Goal: Task Accomplishment & Management: Use online tool/utility

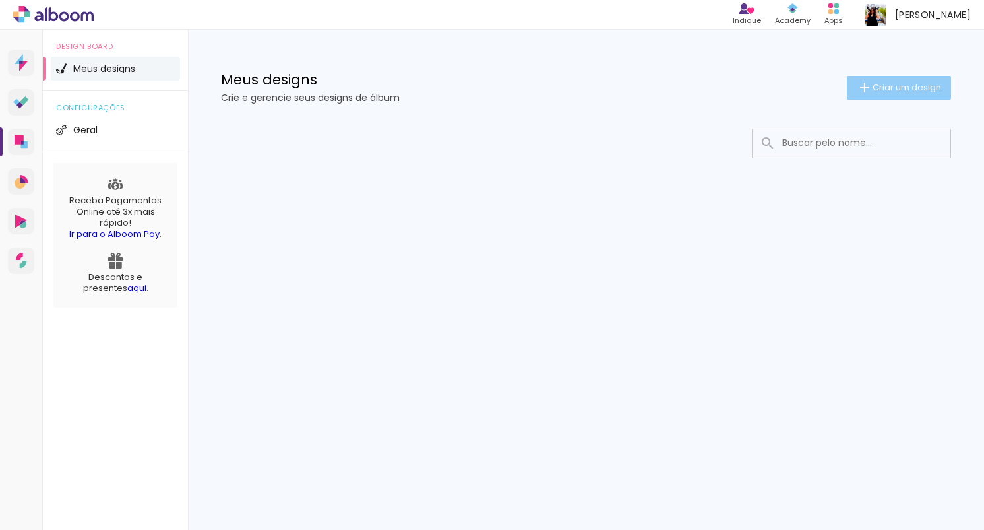
click at [857, 94] on iron-icon at bounding box center [865, 88] width 16 height 16
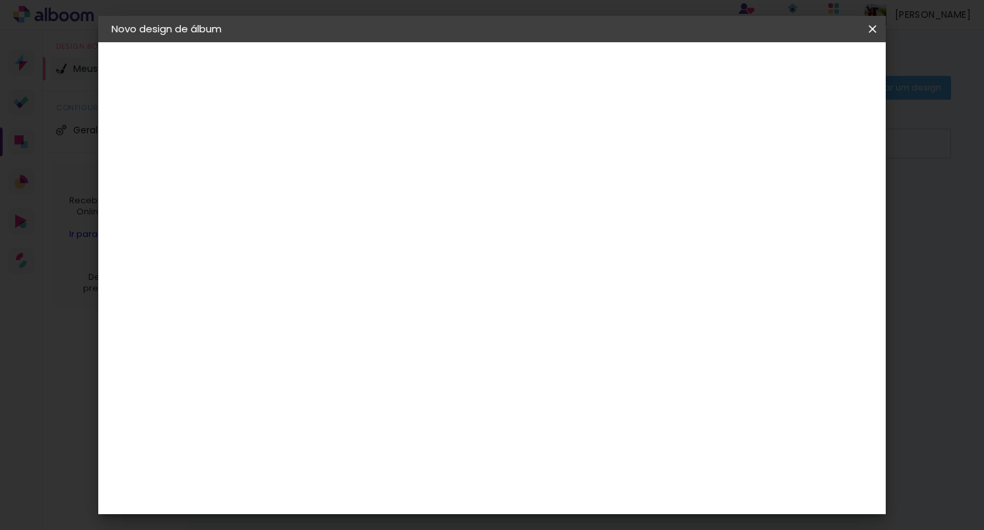
click at [327, 178] on input at bounding box center [327, 177] width 0 height 20
type input "[PERSON_NAME] E [PERSON_NAME]"
type paper-input "[PERSON_NAME] E [PERSON_NAME]"
click at [0, 0] on slot "Avançar" at bounding box center [0, 0] width 0 height 0
click at [393, 251] on input at bounding box center [360, 251] width 133 height 16
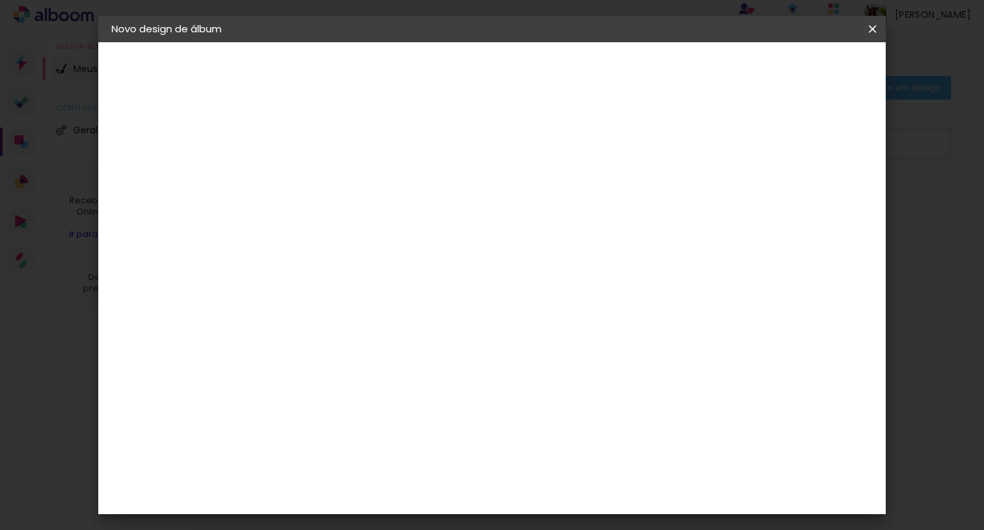
type input "LUIZ"
type paper-input "LUIZ"
click at [404, 304] on paper-item "[PERSON_NAME]" at bounding box center [350, 298] width 123 height 29
click at [375, 299] on div "[PERSON_NAME]" at bounding box center [362, 298] width 88 height 11
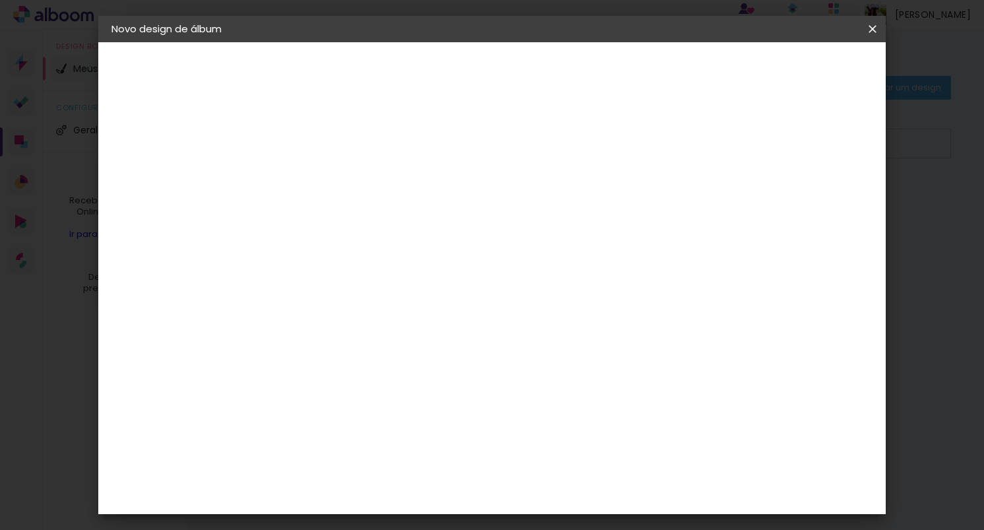
click at [375, 299] on div "[PERSON_NAME]" at bounding box center [362, 298] width 88 height 11
click at [565, 154] on div "Fornecedor Escolha um fornecedor ou avance com o tamanho livre. Voltar Avançar" at bounding box center [417, 98] width 295 height 112
click at [402, 301] on div "[PERSON_NAME]" at bounding box center [362, 298] width 88 height 11
click at [0, 0] on slot "Avançar" at bounding box center [0, 0] width 0 height 0
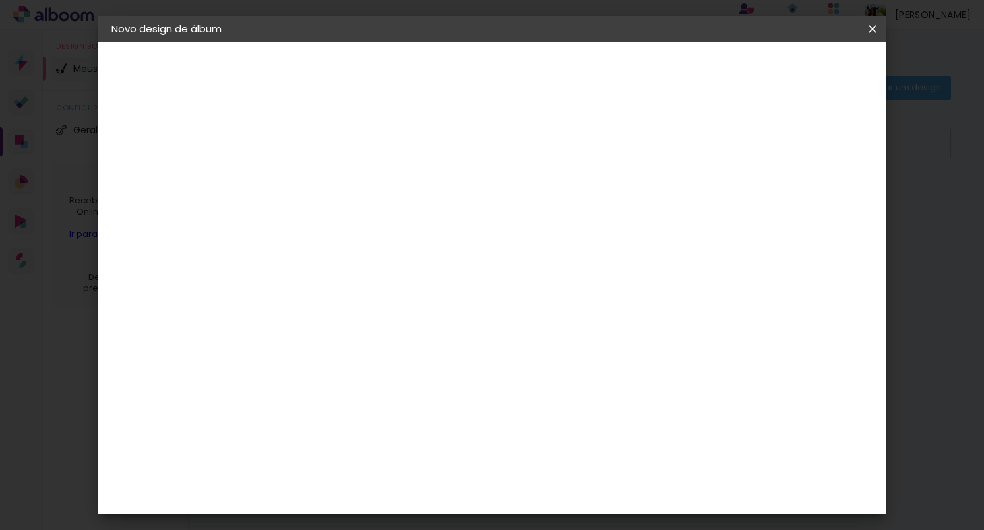
click at [379, 221] on input "text" at bounding box center [352, 230] width 51 height 20
click at [543, 202] on div at bounding box center [578, 225] width 264 height 53
click at [0, 0] on slot "Encadernados" at bounding box center [0, 0] width 0 height 0
type input "Encadernados"
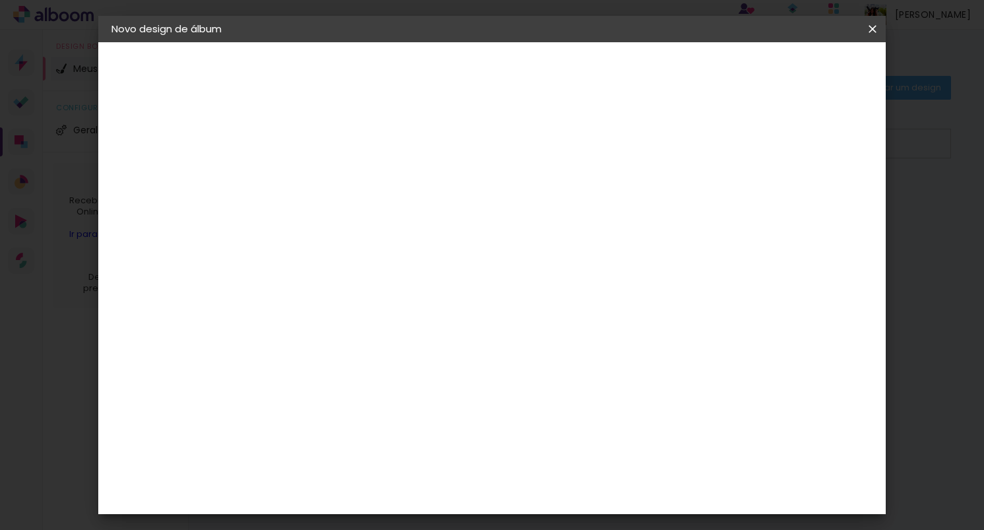
click at [416, 486] on span "30 x 60" at bounding box center [385, 499] width 61 height 27
click at [0, 0] on slot "Avançar" at bounding box center [0, 0] width 0 height 0
click at [799, 73] on span "Iniciar design" at bounding box center [769, 69] width 60 height 9
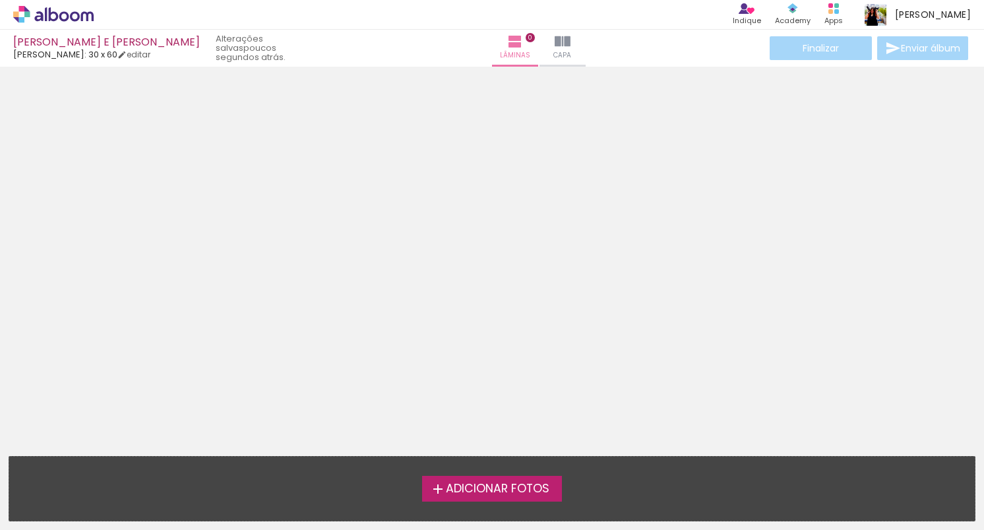
click at [522, 485] on span "Adicionar Fotos" at bounding box center [498, 489] width 104 height 12
click at [0, 0] on input "file" at bounding box center [0, 0] width 0 height 0
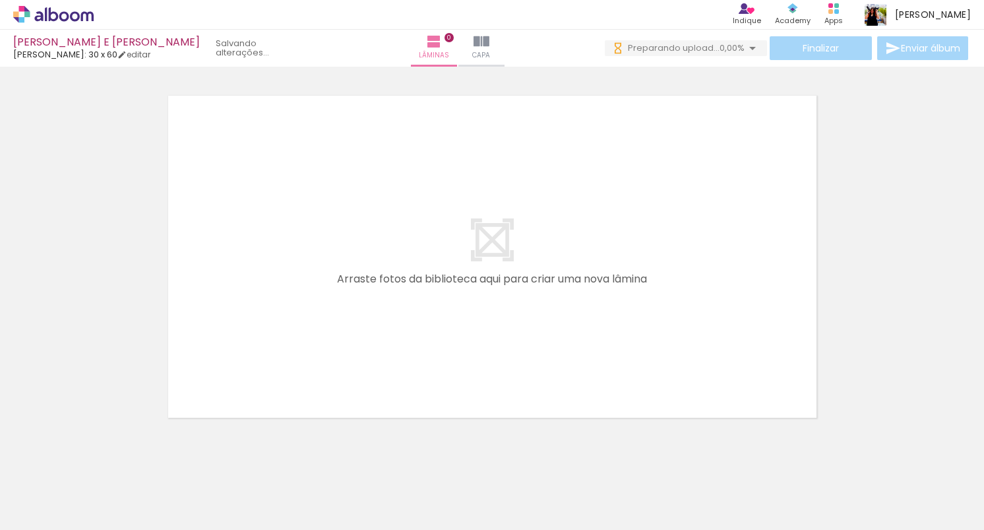
click at [214, 485] on div at bounding box center [205, 486] width 65 height 44
click at [397, 477] on quentale-thumb at bounding box center [427, 485] width 74 height 76
click at [423, 483] on div at bounding box center [427, 486] width 65 height 44
click at [417, 488] on div at bounding box center [427, 486] width 65 height 44
click at [374, 495] on div at bounding box center [353, 486] width 65 height 44
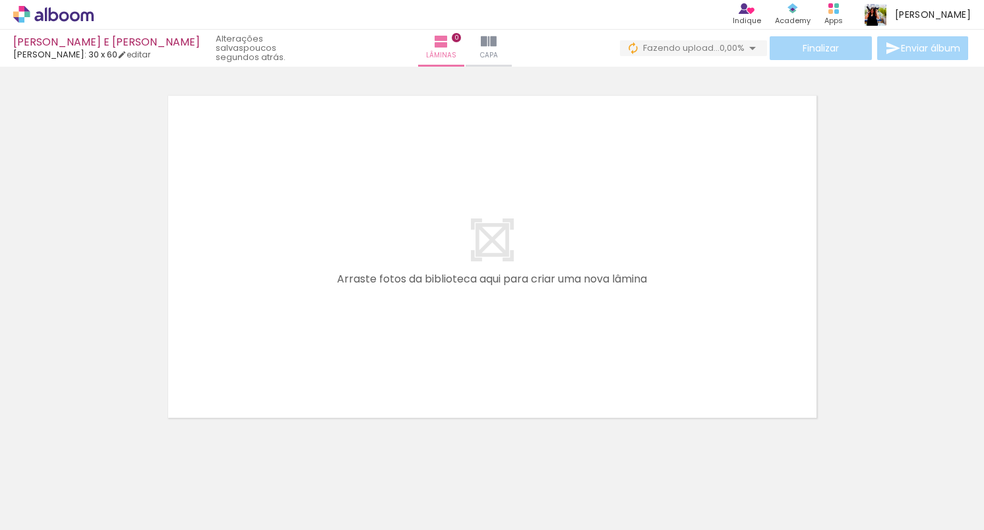
click at [292, 494] on div at bounding box center [279, 486] width 65 height 44
click at [187, 486] on div at bounding box center [205, 486] width 65 height 44
drag, startPoint x: 169, startPoint y: 471, endPoint x: 148, endPoint y: 492, distance: 29.4
click at [148, 492] on quentale-thumb at bounding box center [132, 485] width 74 height 76
drag, startPoint x: 194, startPoint y: 491, endPoint x: 266, endPoint y: 274, distance: 229.4
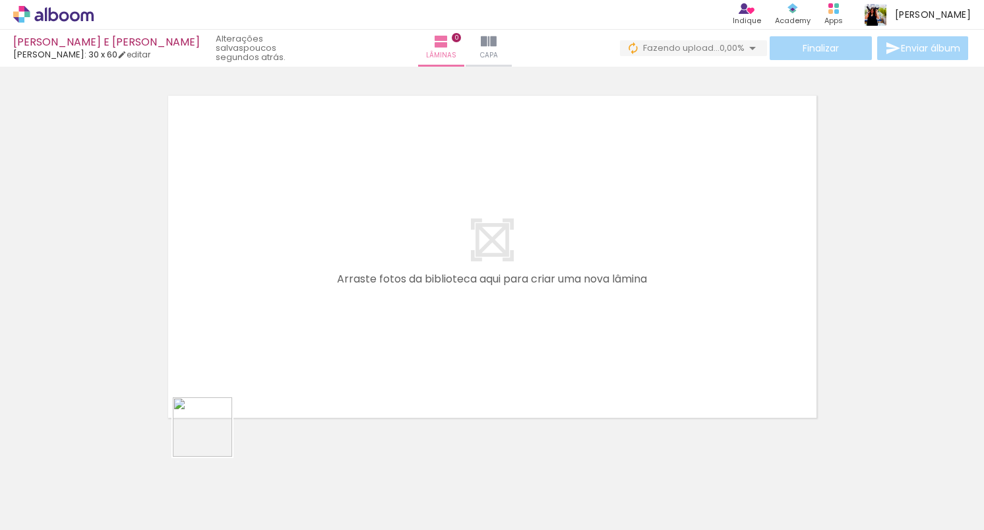
click at [266, 274] on quentale-workspace at bounding box center [492, 265] width 984 height 530
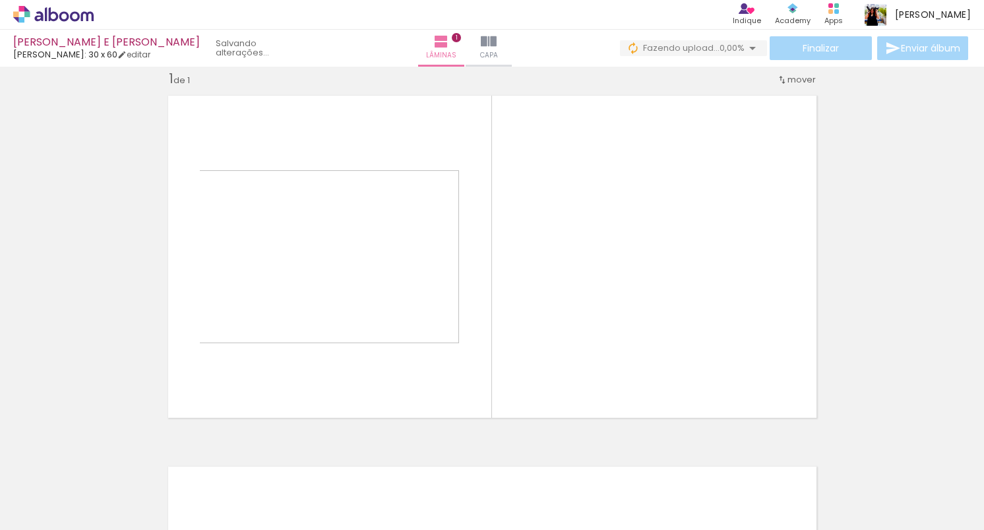
scroll to position [17, 0]
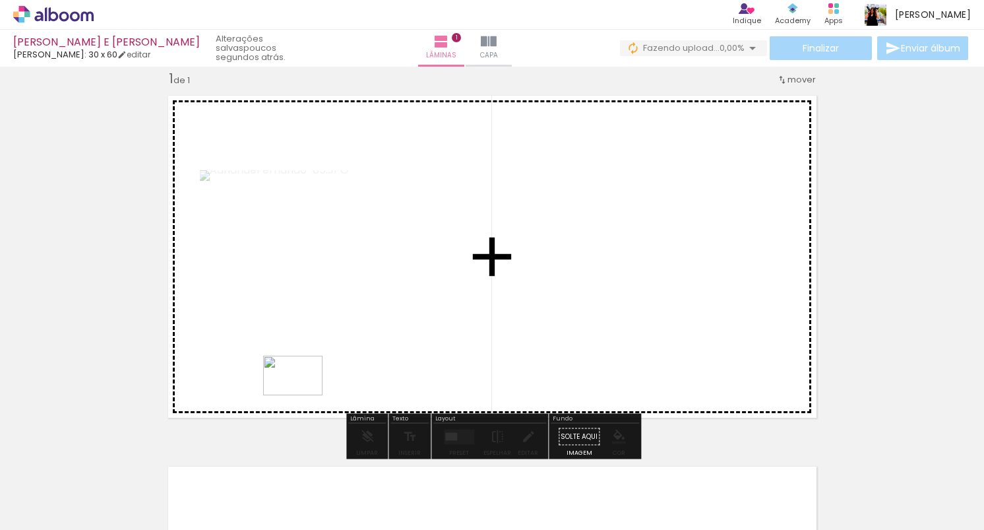
drag, startPoint x: 291, startPoint y: 491, endPoint x: 303, endPoint y: 395, distance: 97.0
click at [303, 395] on quentale-workspace at bounding box center [492, 265] width 984 height 530
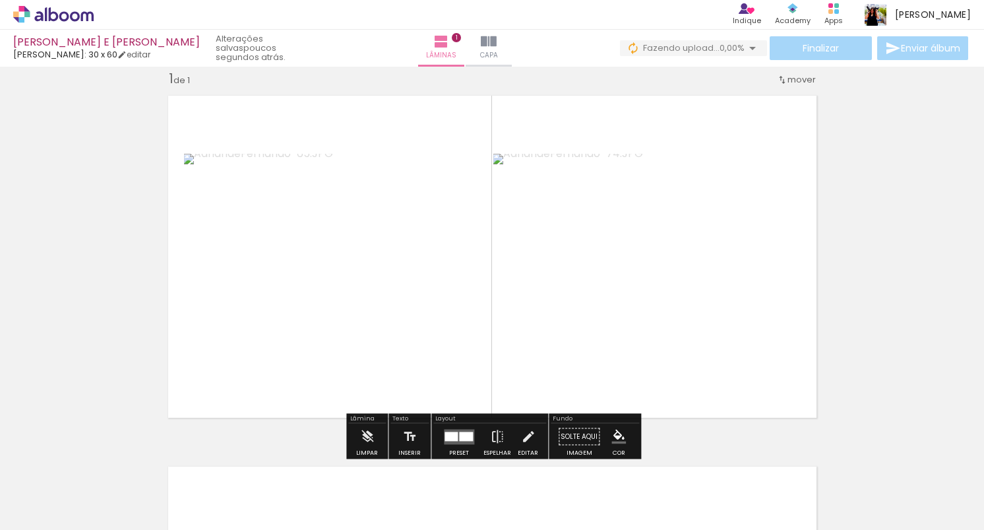
click at [342, 510] on quentale-thumb at bounding box center [354, 485] width 74 height 76
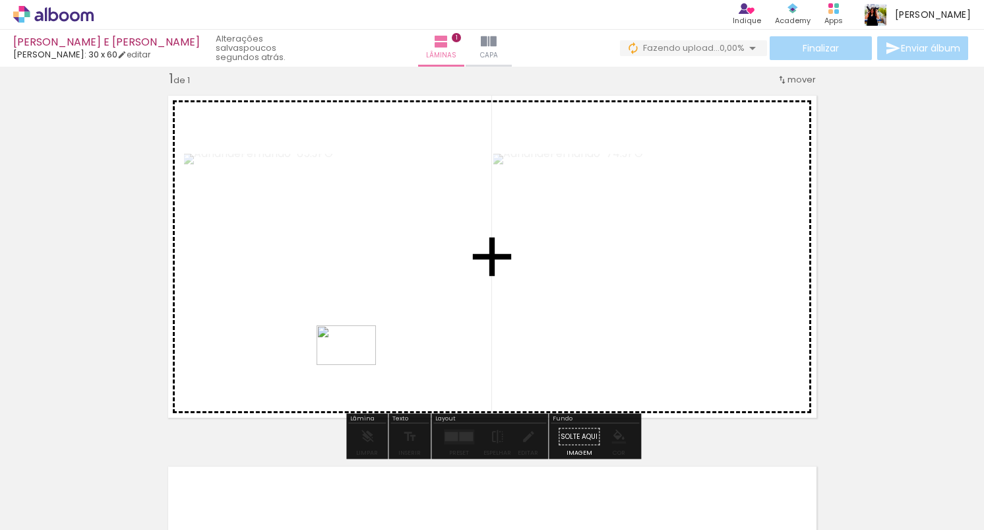
drag, startPoint x: 349, startPoint y: 501, endPoint x: 356, endPoint y: 365, distance: 136.7
click at [356, 365] on quentale-workspace at bounding box center [492, 265] width 984 height 530
drag, startPoint x: 442, startPoint y: 495, endPoint x: 421, endPoint y: 342, distance: 154.3
click at [421, 342] on quentale-workspace at bounding box center [492, 265] width 984 height 530
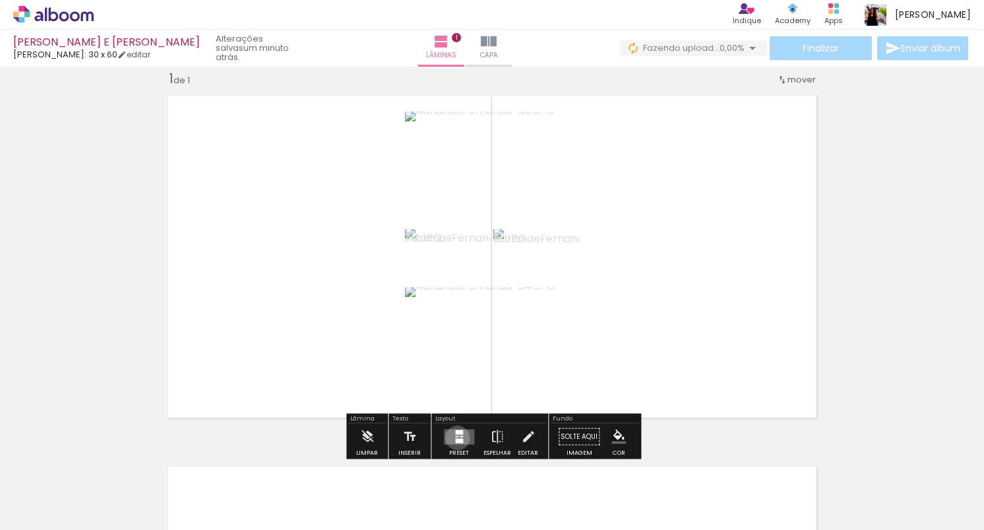
click at [455, 438] on div at bounding box center [459, 440] width 8 height 5
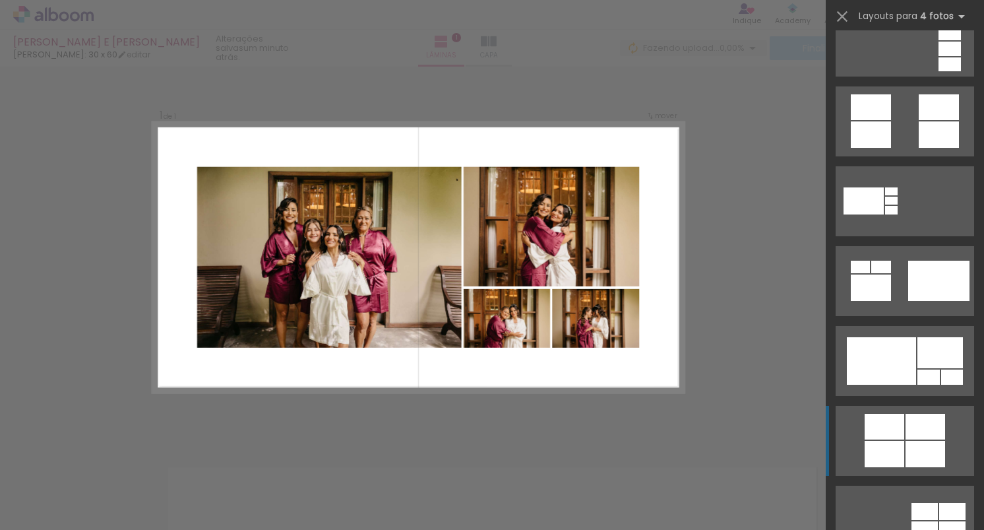
scroll to position [595, 0]
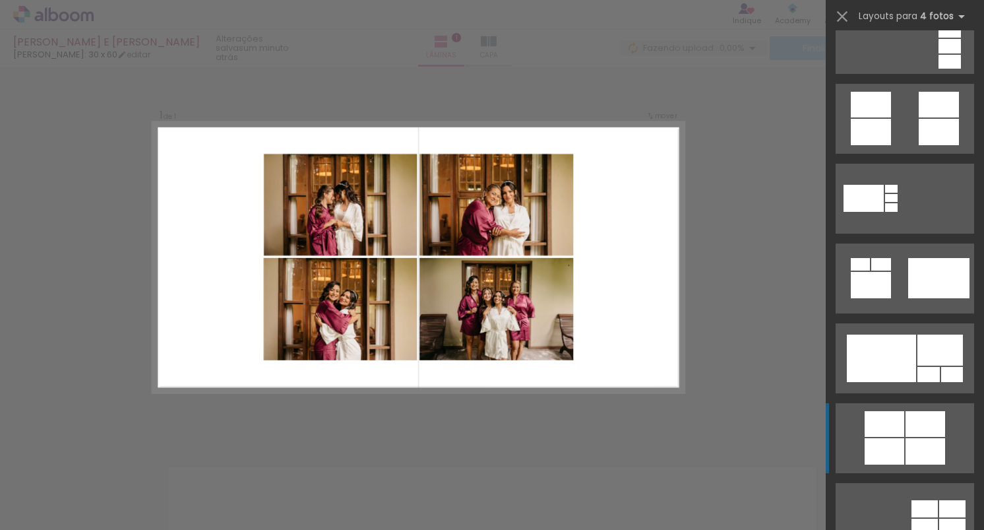
click at [908, 458] on div at bounding box center [925, 451] width 40 height 26
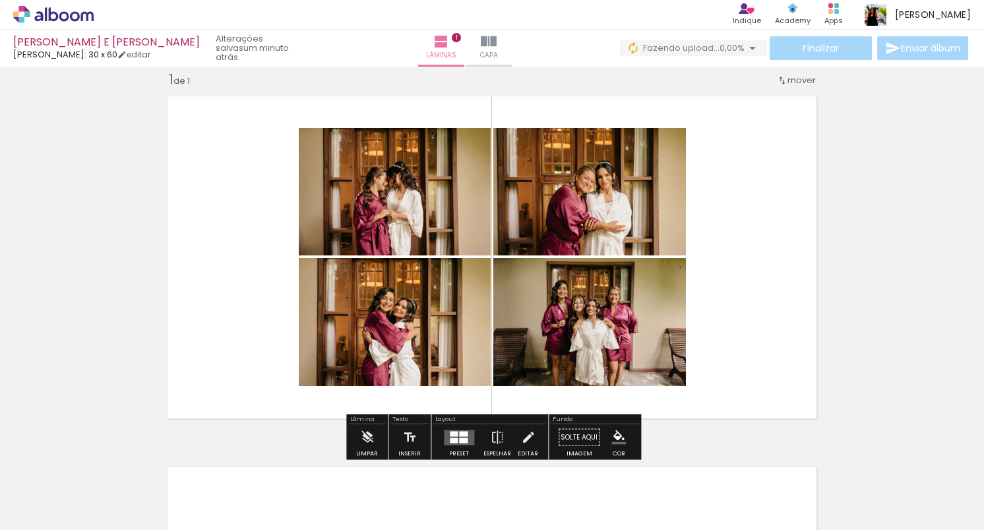
click at [879, 299] on div "Inserir lâmina 1 de 1" at bounding box center [492, 426] width 984 height 742
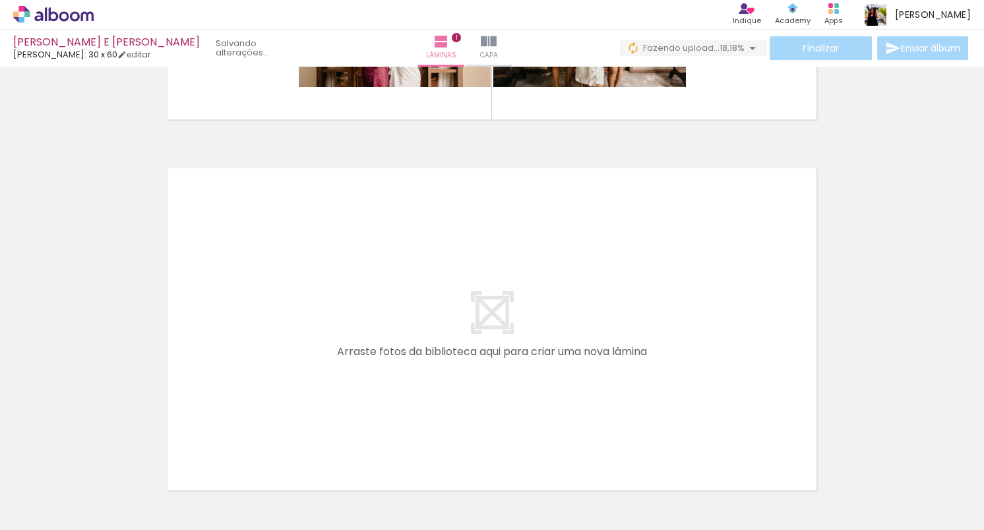
scroll to position [317, 0]
click at [132, 483] on div at bounding box center [132, 484] width 44 height 65
click at [507, 480] on div at bounding box center [501, 484] width 44 height 65
click at [578, 489] on div at bounding box center [575, 484] width 44 height 65
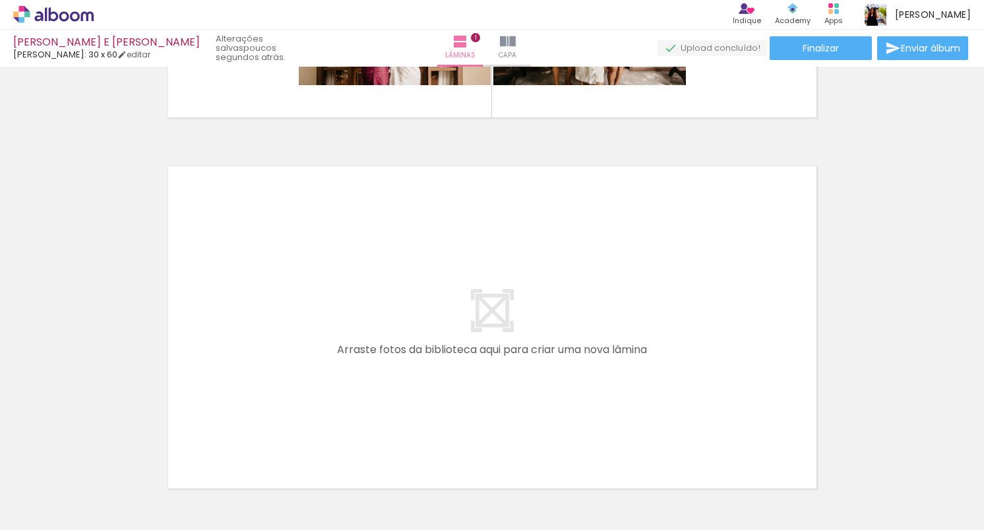
click at [578, 489] on div at bounding box center [575, 484] width 44 height 65
click at [522, 488] on div at bounding box center [501, 484] width 44 height 65
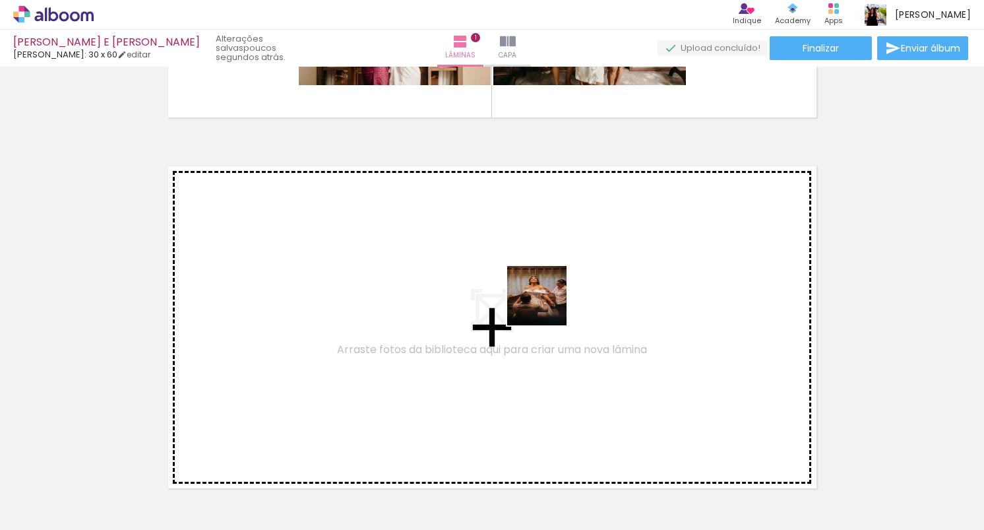
drag, startPoint x: 514, startPoint y: 497, endPoint x: 554, endPoint y: 292, distance: 208.2
click at [554, 292] on quentale-workspace at bounding box center [492, 265] width 984 height 530
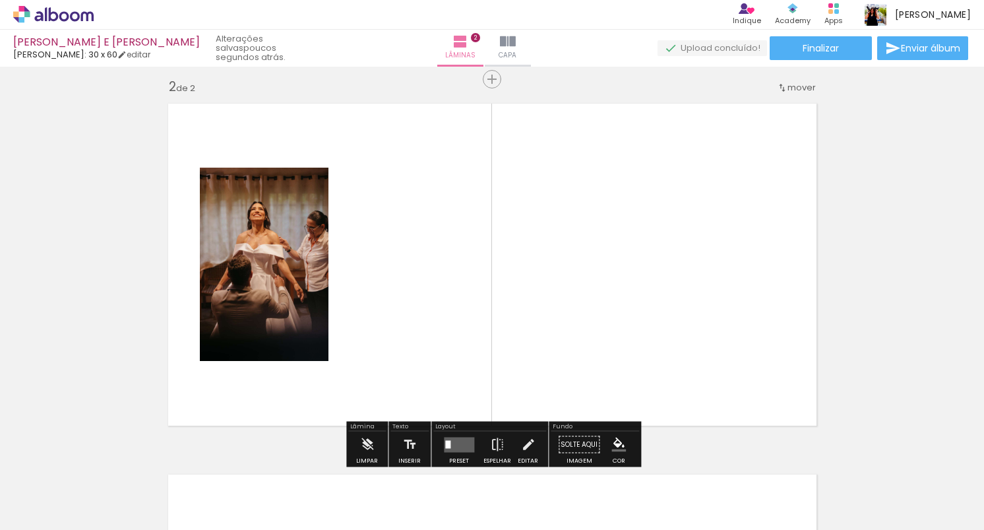
scroll to position [388, 0]
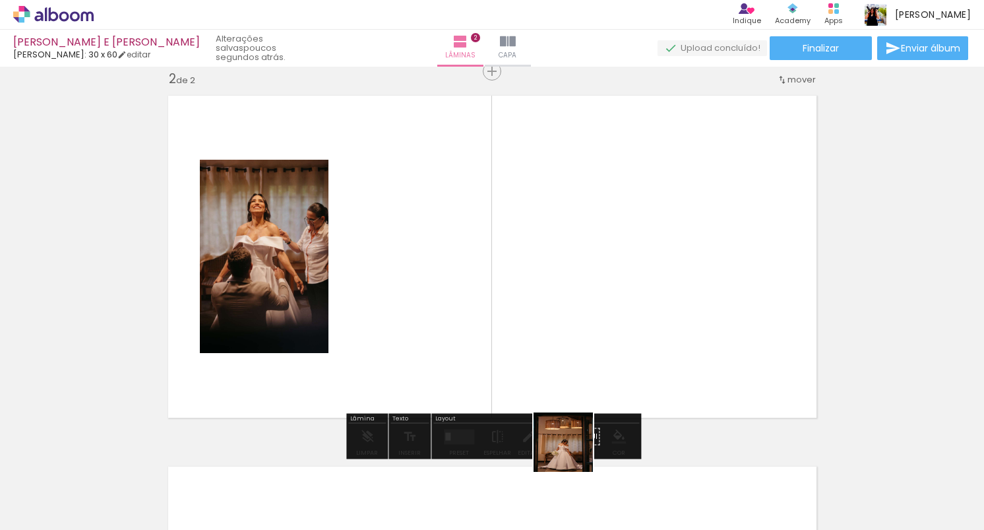
drag, startPoint x: 580, startPoint y: 480, endPoint x: 513, endPoint y: 254, distance: 236.0
click at [513, 254] on quentale-workspace at bounding box center [492, 265] width 984 height 530
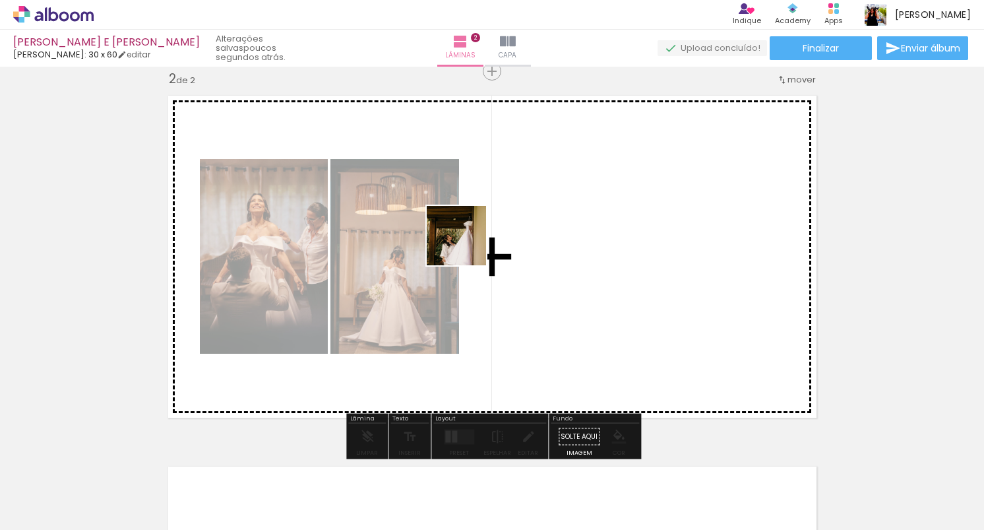
drag, startPoint x: 133, startPoint y: 503, endPoint x: 486, endPoint y: 237, distance: 442.1
click at [486, 237] on quentale-workspace at bounding box center [492, 265] width 984 height 530
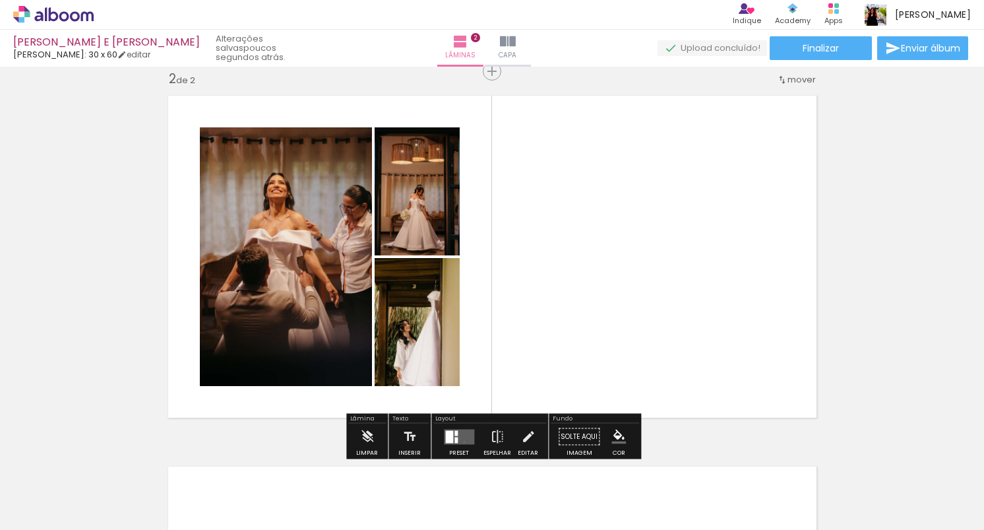
click at [461, 441] on quentale-layouter at bounding box center [459, 436] width 30 height 15
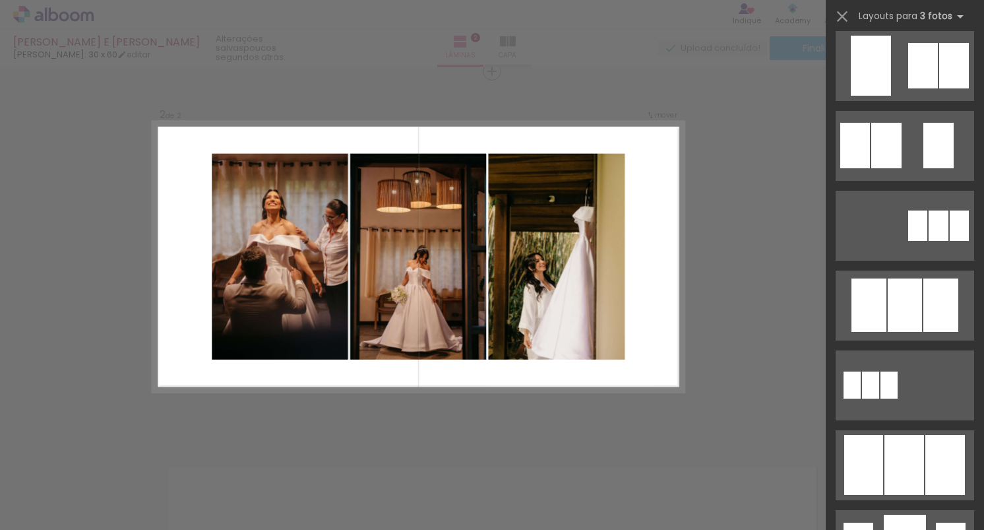
scroll to position [496, 0]
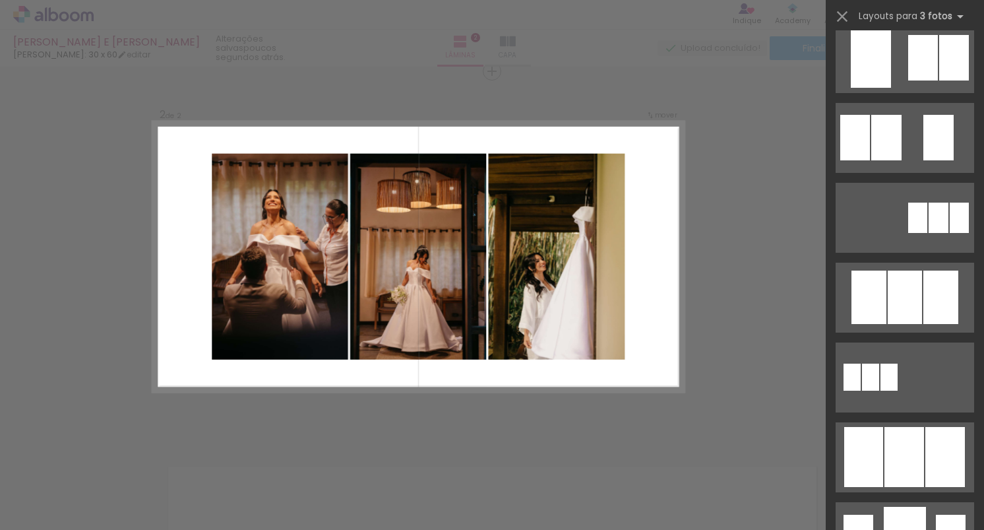
click at [894, 311] on div at bounding box center [905, 296] width 34 height 53
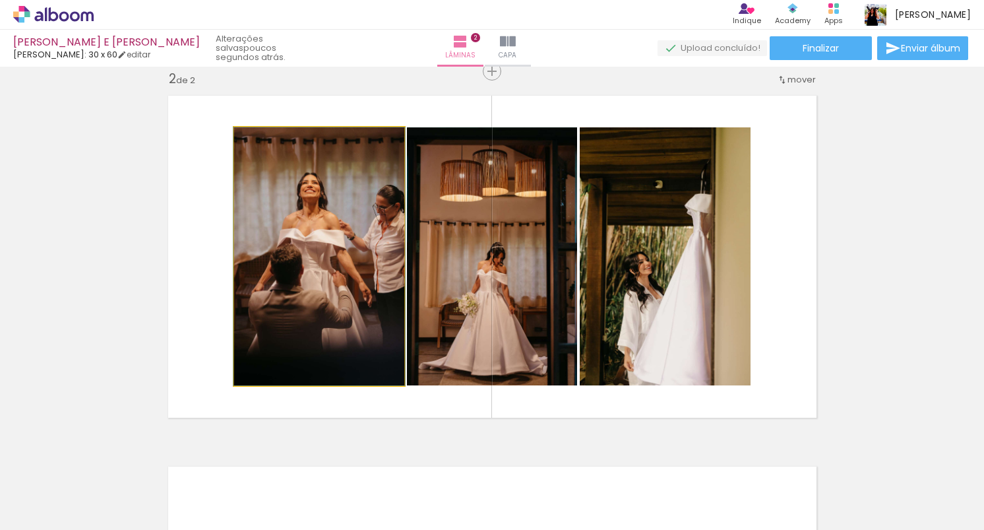
click at [354, 248] on quentale-photo at bounding box center [319, 256] width 170 height 258
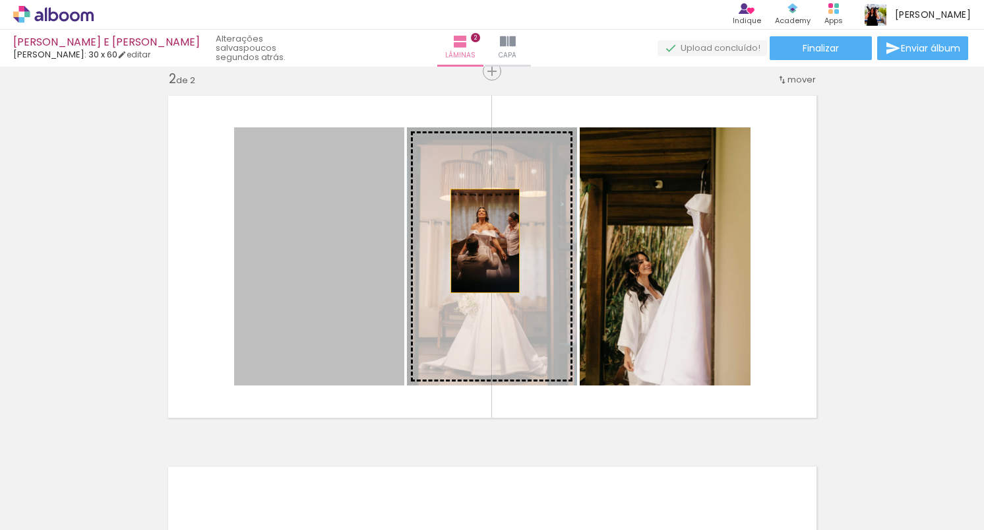
drag, startPoint x: 335, startPoint y: 248, endPoint x: 485, endPoint y: 241, distance: 149.9
click at [0, 0] on slot at bounding box center [0, 0] width 0 height 0
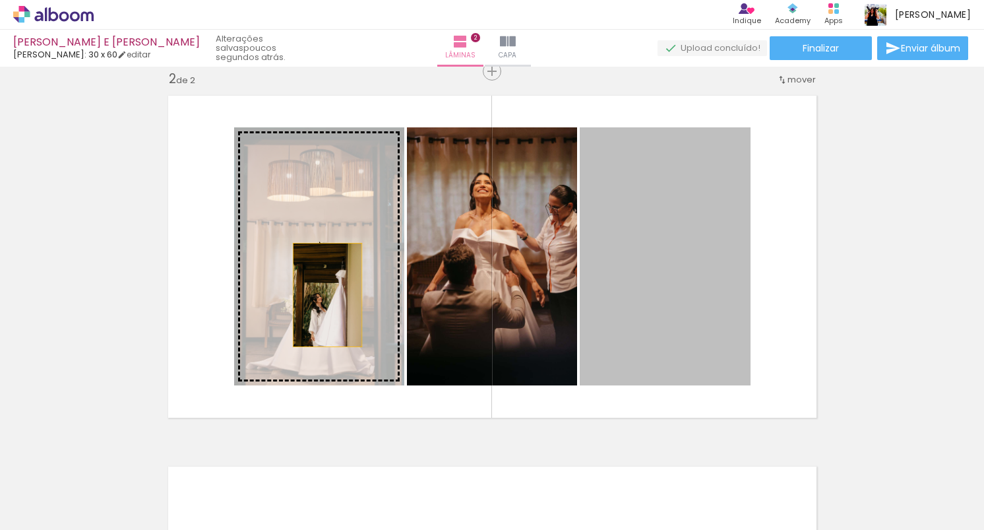
drag, startPoint x: 689, startPoint y: 305, endPoint x: 327, endPoint y: 295, distance: 362.2
click at [0, 0] on slot at bounding box center [0, 0] width 0 height 0
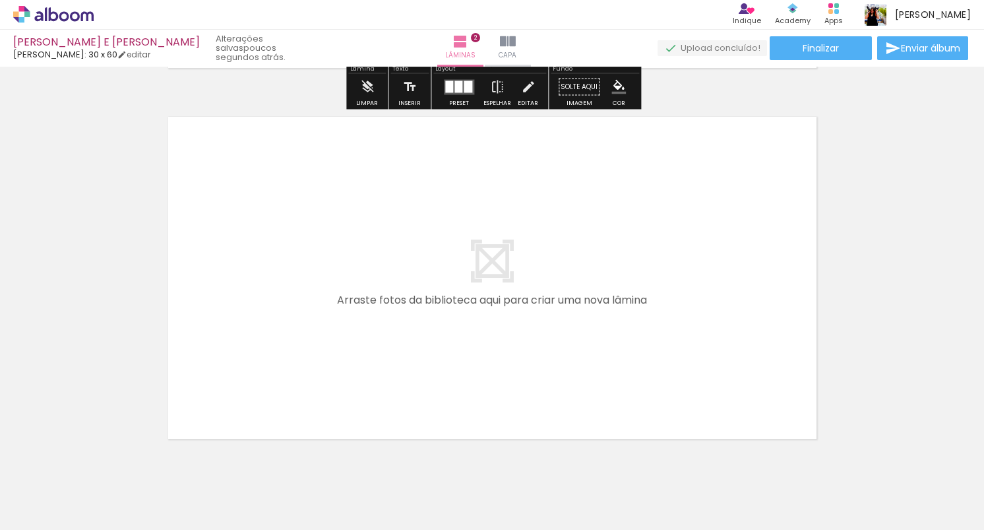
scroll to position [739, 0]
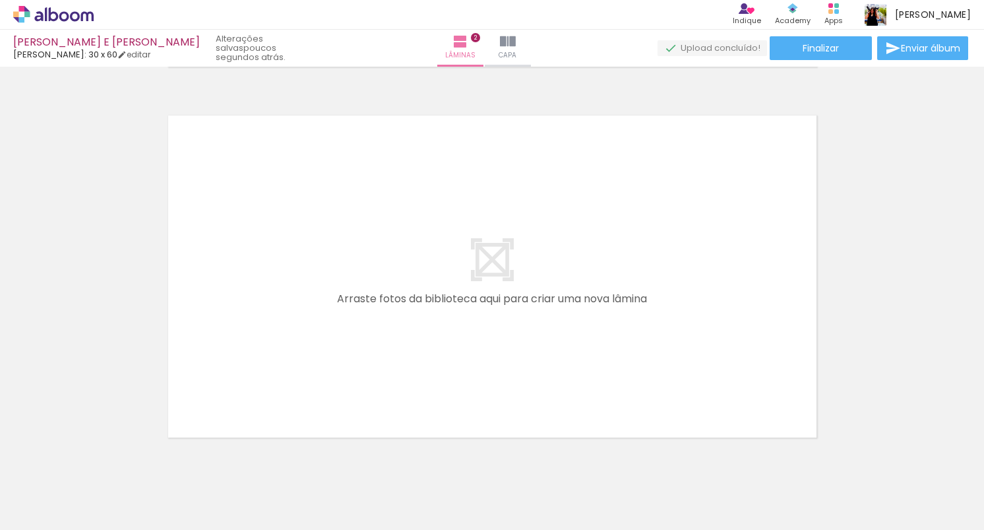
click at [727, 475] on div at bounding box center [723, 484] width 44 height 65
click at [818, 492] on div at bounding box center [797, 484] width 44 height 65
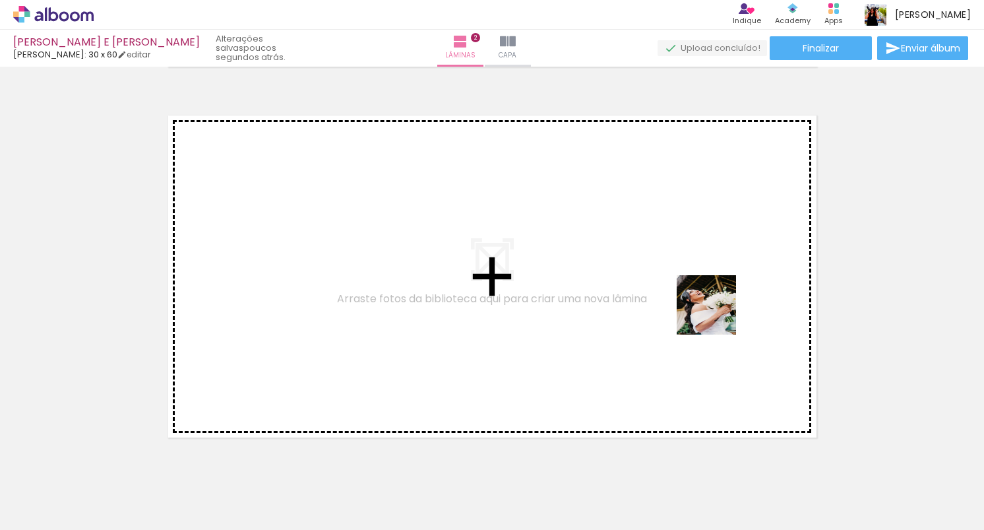
drag, startPoint x: 815, startPoint y: 492, endPoint x: 716, endPoint y: 315, distance: 203.1
click at [716, 315] on quentale-workspace at bounding box center [492, 265] width 984 height 530
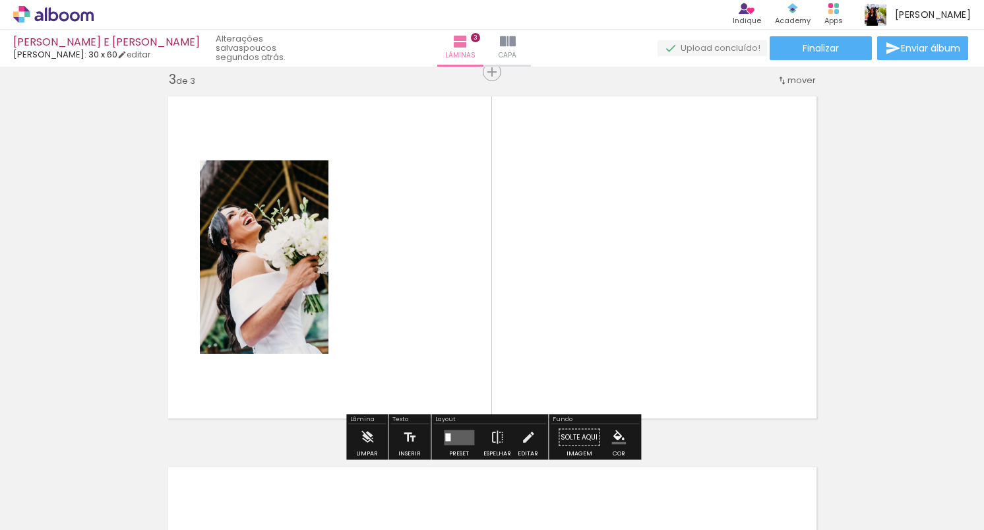
scroll to position [758, 0]
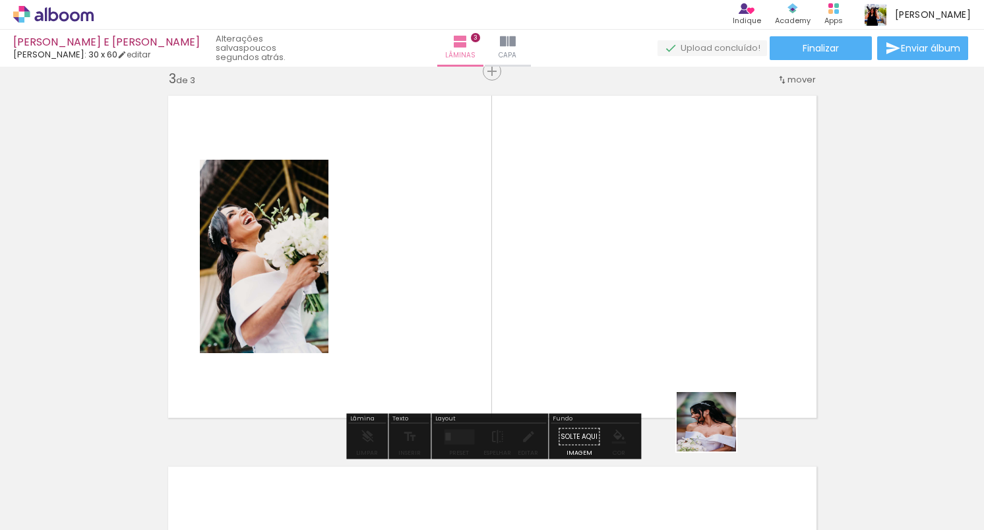
drag, startPoint x: 727, startPoint y: 475, endPoint x: 673, endPoint y: 260, distance: 221.0
click at [673, 260] on quentale-workspace at bounding box center [492, 265] width 984 height 530
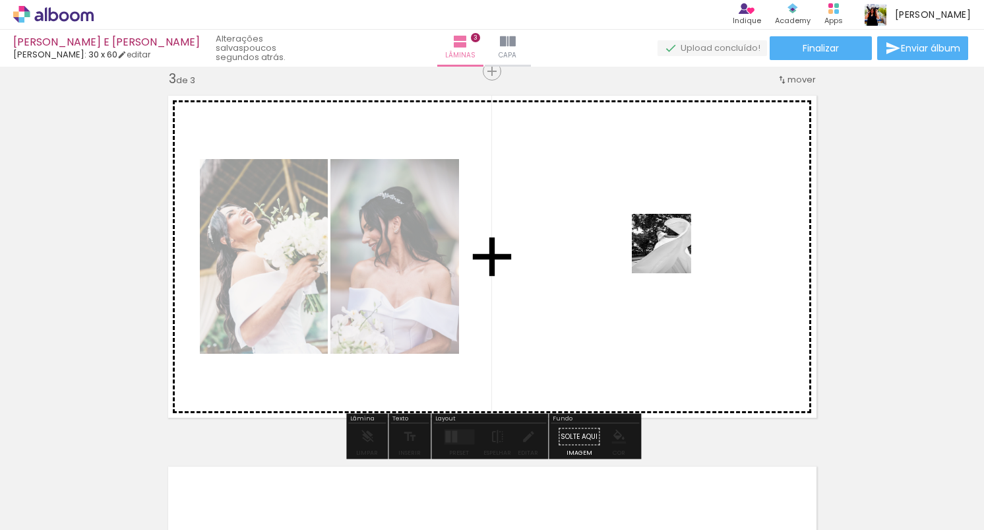
drag, startPoint x: 858, startPoint y: 468, endPoint x: 636, endPoint y: 218, distance: 334.9
click at [636, 218] on quentale-workspace at bounding box center [492, 265] width 984 height 530
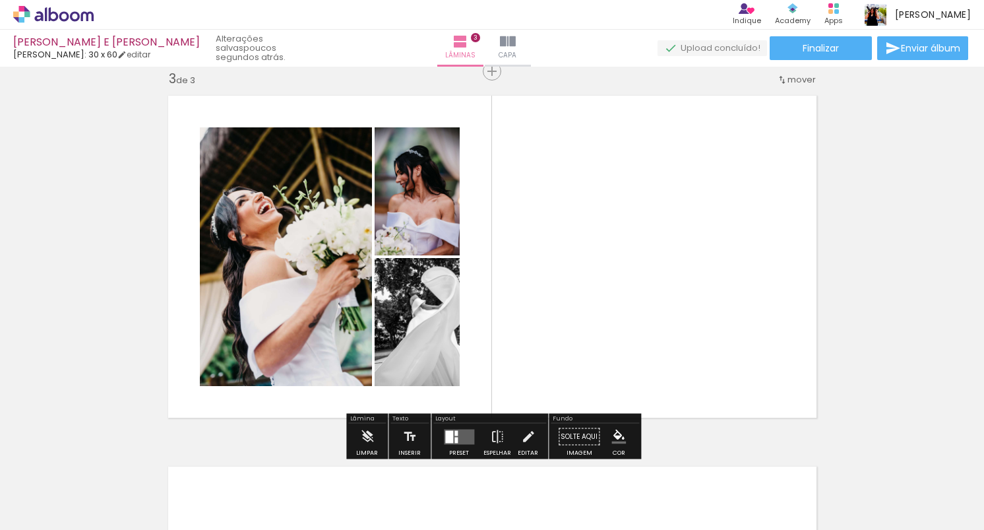
click at [454, 442] on quentale-layouter at bounding box center [459, 436] width 30 height 15
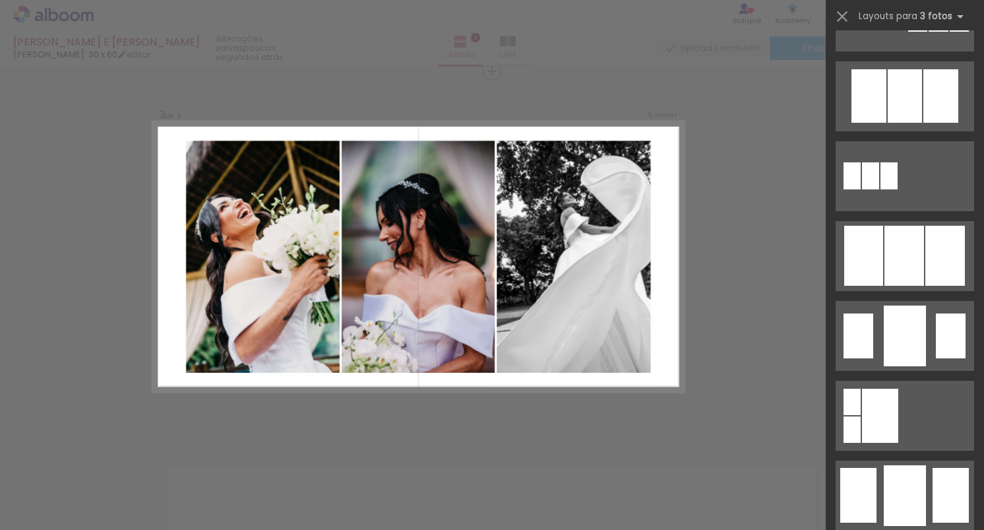
scroll to position [702, 0]
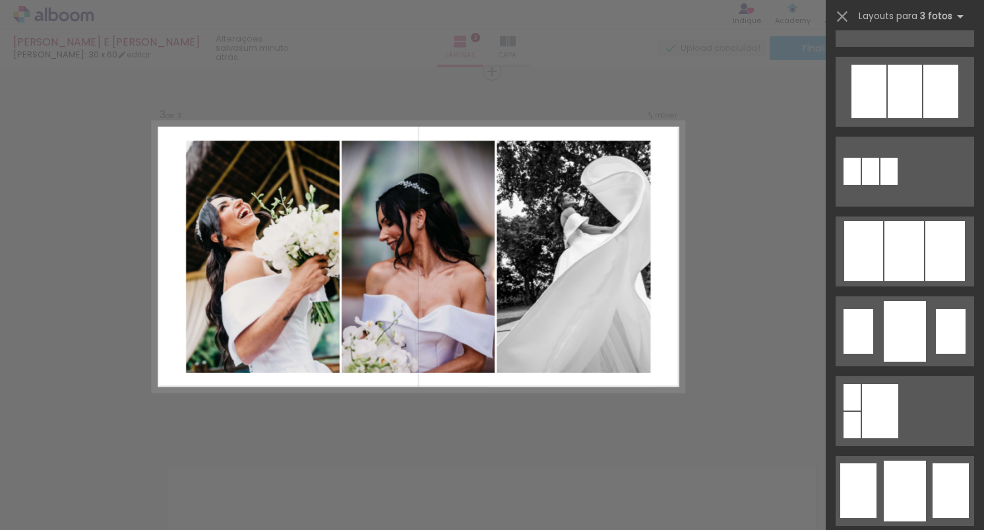
click at [915, 242] on div at bounding box center [904, 251] width 40 height 60
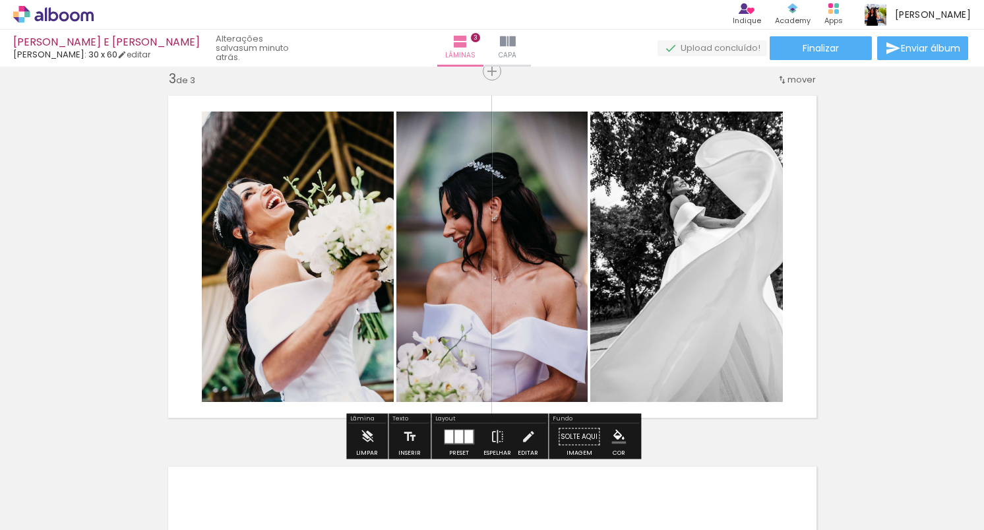
click at [646, 297] on quentale-photo at bounding box center [686, 256] width 193 height 290
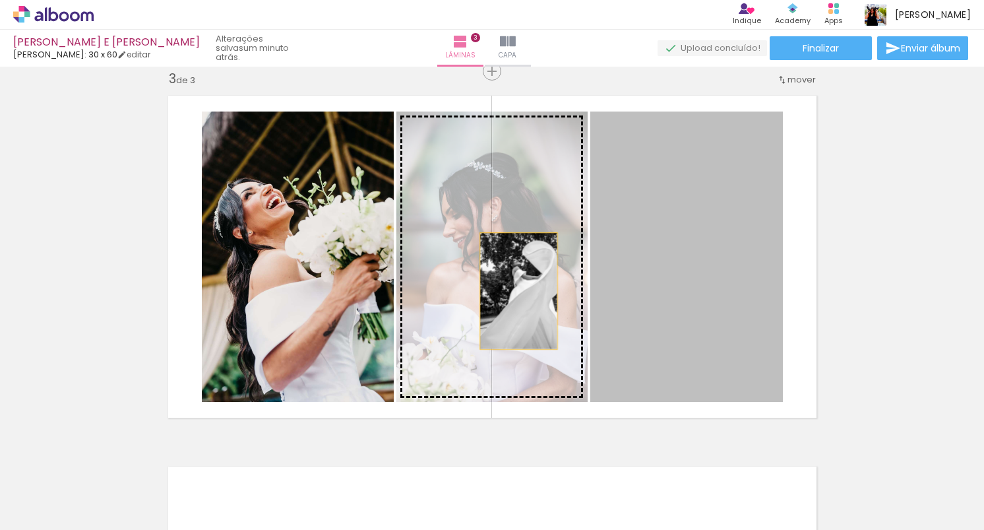
drag, startPoint x: 655, startPoint y: 297, endPoint x: 518, endPoint y: 291, distance: 136.7
click at [0, 0] on slot at bounding box center [0, 0] width 0 height 0
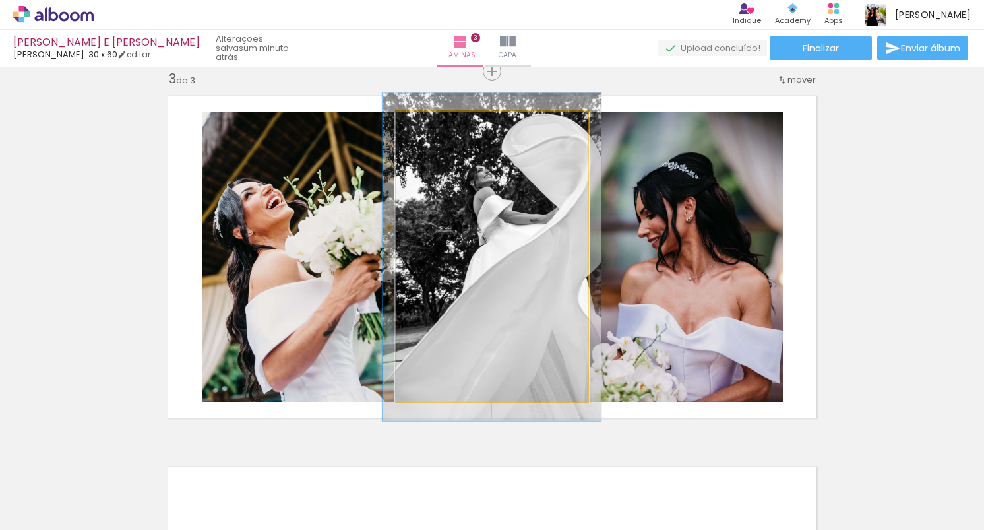
type paper-slider "113"
click at [437, 127] on div at bounding box center [432, 125] width 21 height 21
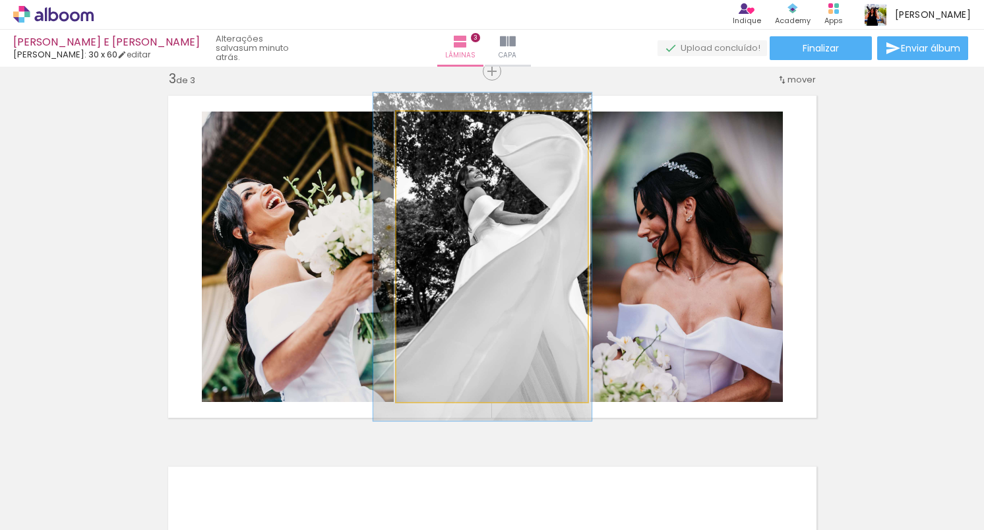
drag, startPoint x: 511, startPoint y: 187, endPoint x: 502, endPoint y: 187, distance: 9.2
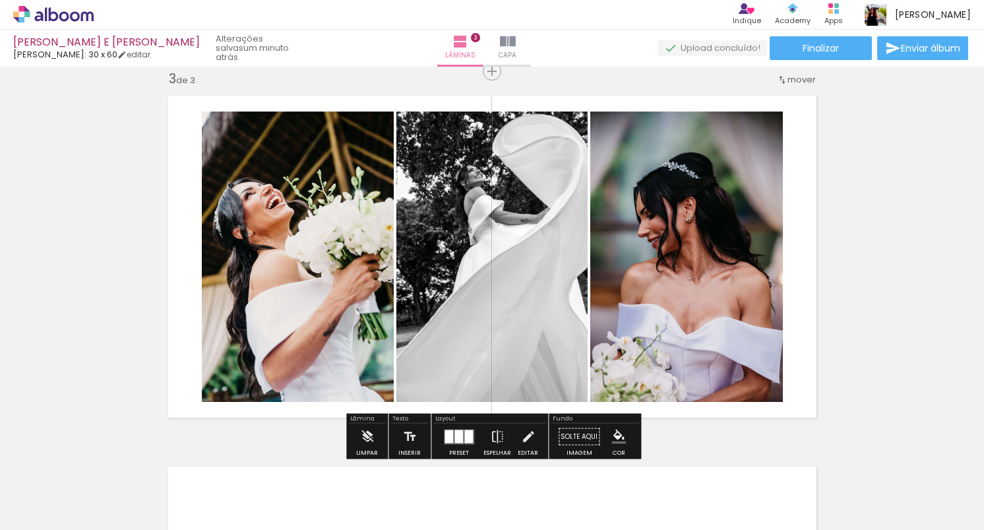
click at [892, 202] on div "Inserir lâmina 1 de 3 Inserir lâmina 2 de 3 Inserir lâmina 3 de 3" at bounding box center [492, 54] width 984 height 1483
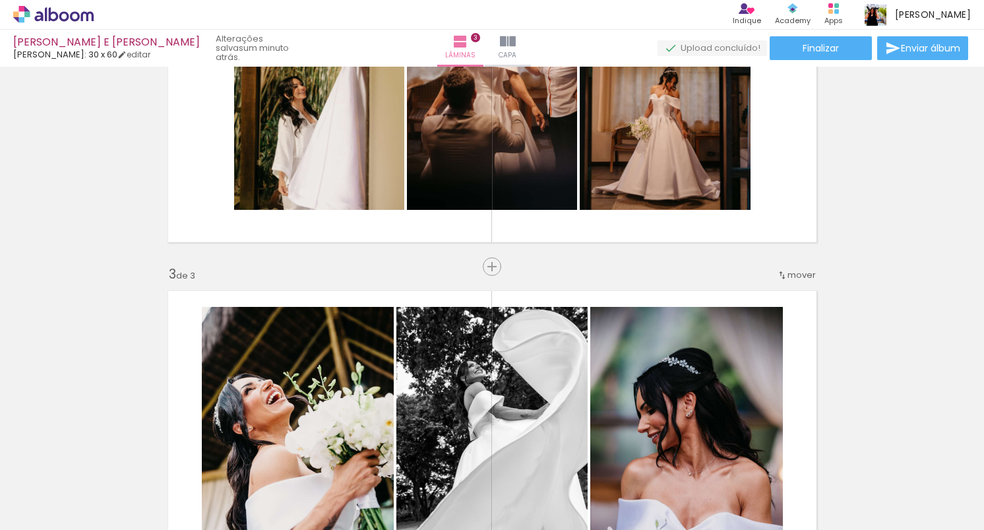
scroll to position [555, 0]
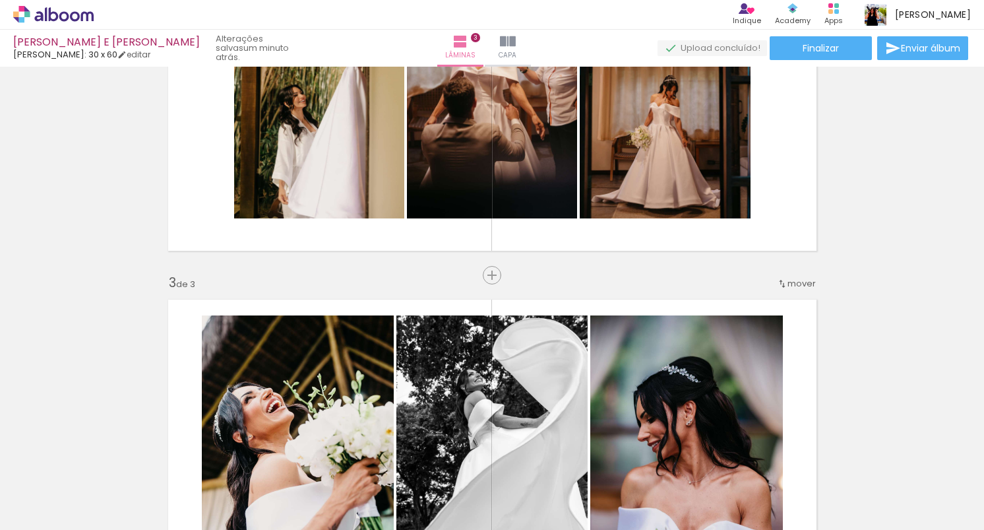
drag, startPoint x: 789, startPoint y: 284, endPoint x: 792, endPoint y: 269, distance: 14.7
click at [792, 268] on div "Inserir lâmina 1 de 3 Inserir lâmina 2 de 3 Inserir lâmina 3 de 3" at bounding box center [492, 258] width 984 height 1483
click at [788, 282] on span "mover" at bounding box center [801, 283] width 28 height 13
click at [946, 287] on div "Inserir lâmina 1 de 3 Inserir lâmina 2 de 3 Inserir lâmina 3 de 3" at bounding box center [492, 258] width 984 height 1483
click at [48, 511] on span "Adicionar Fotos" at bounding box center [47, 511] width 40 height 15
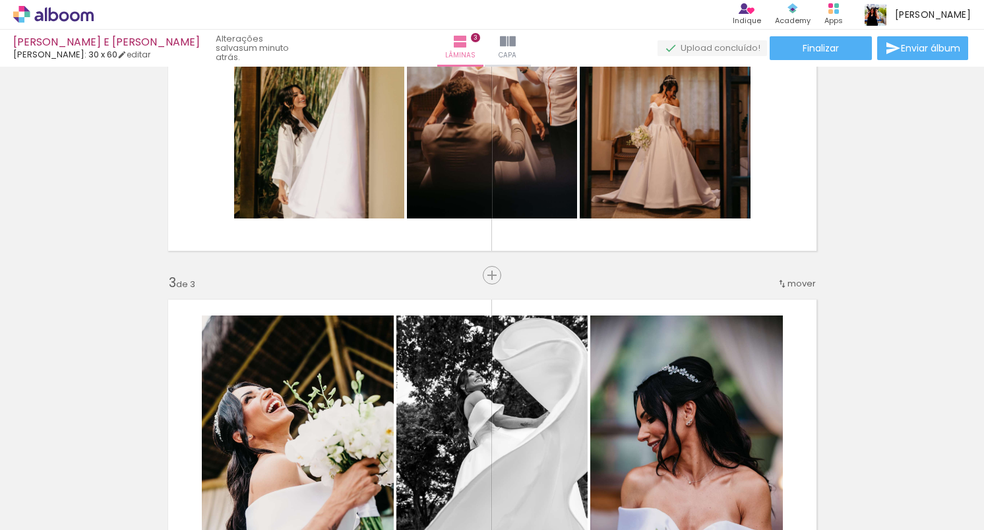
click at [0, 0] on input "file" at bounding box center [0, 0] width 0 height 0
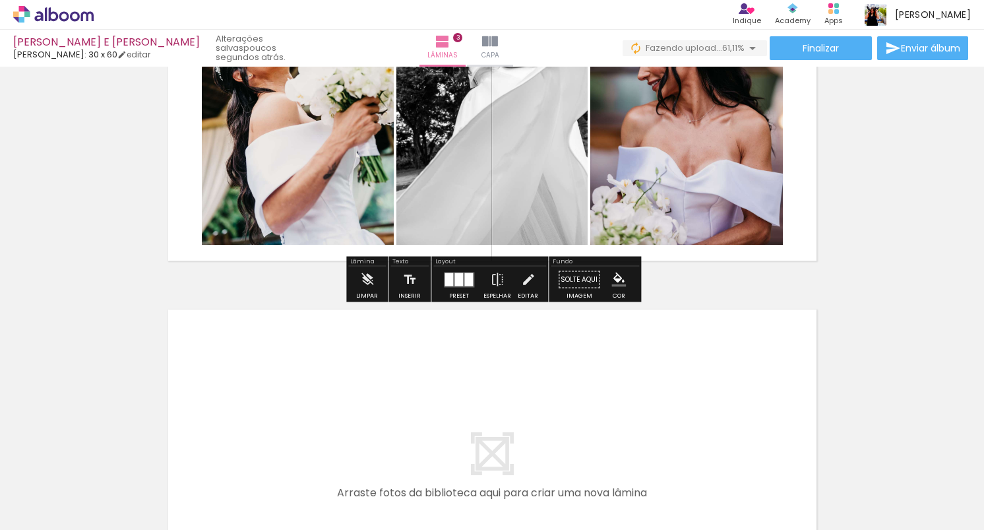
scroll to position [0, 458]
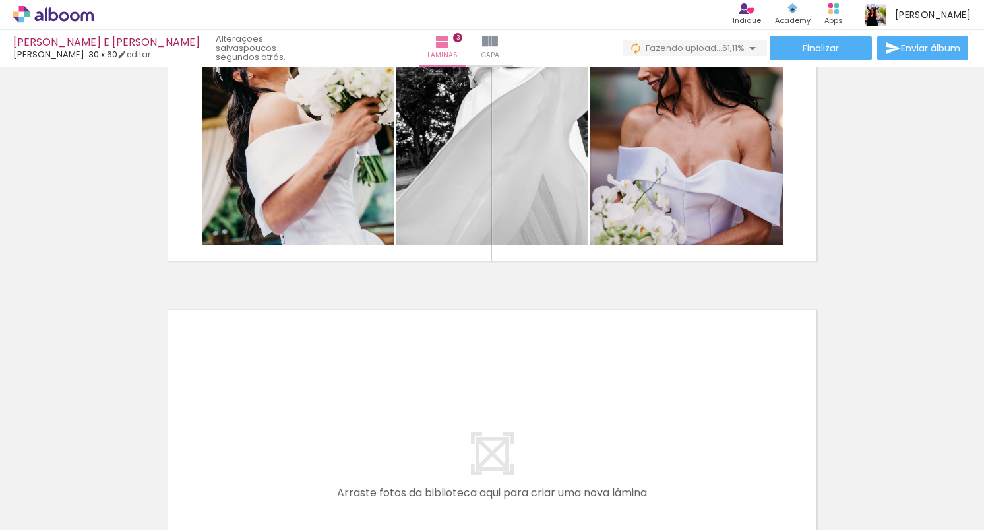
click at [491, 491] on div at bounding box center [487, 484] width 44 height 65
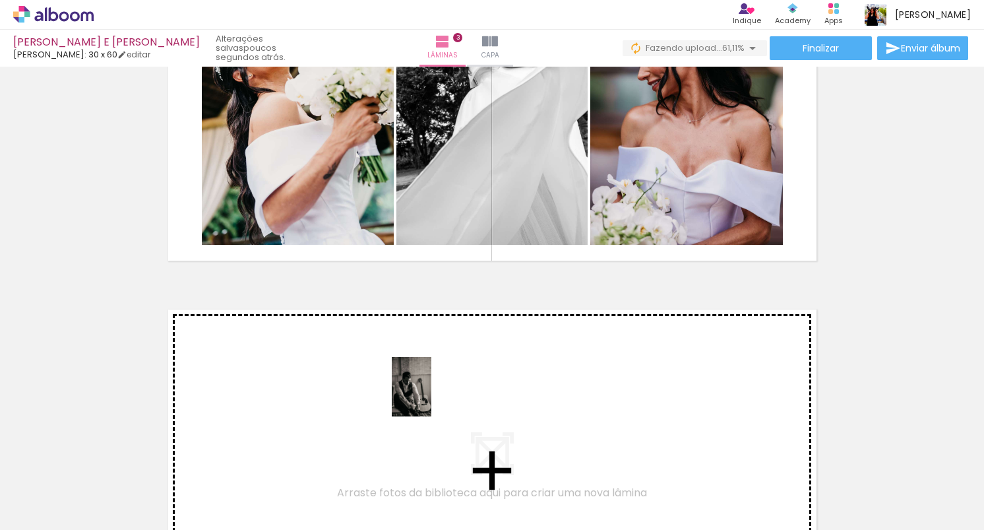
drag, startPoint x: 495, startPoint y: 508, endPoint x: 431, endPoint y: 396, distance: 128.8
click at [431, 396] on quentale-workspace at bounding box center [492, 265] width 984 height 530
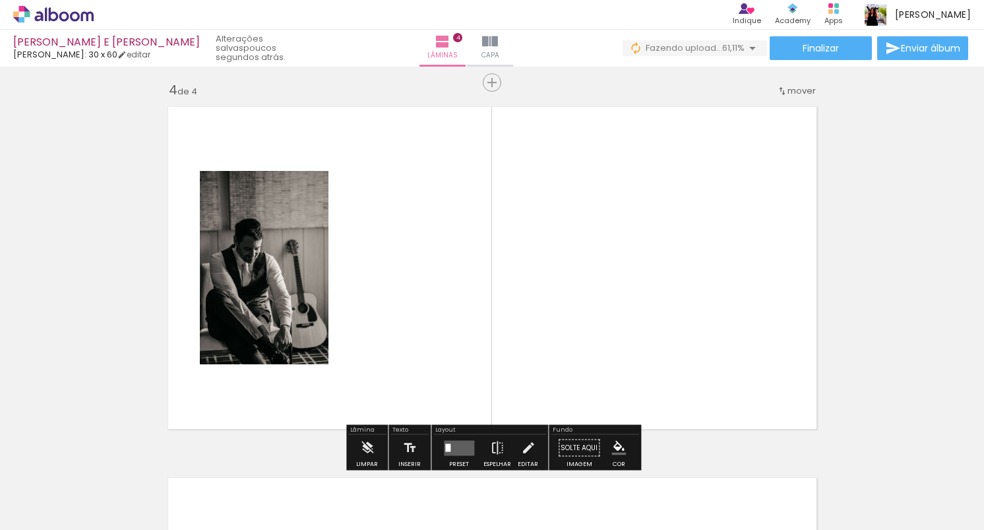
scroll to position [1129, 0]
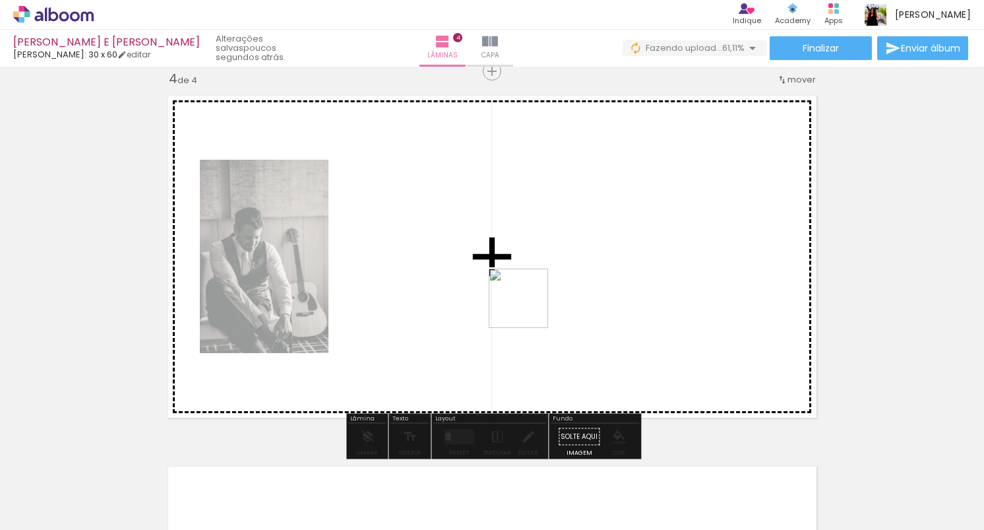
drag, startPoint x: 563, startPoint y: 504, endPoint x: 528, endPoint y: 307, distance: 200.4
click at [528, 307] on quentale-workspace at bounding box center [492, 265] width 984 height 530
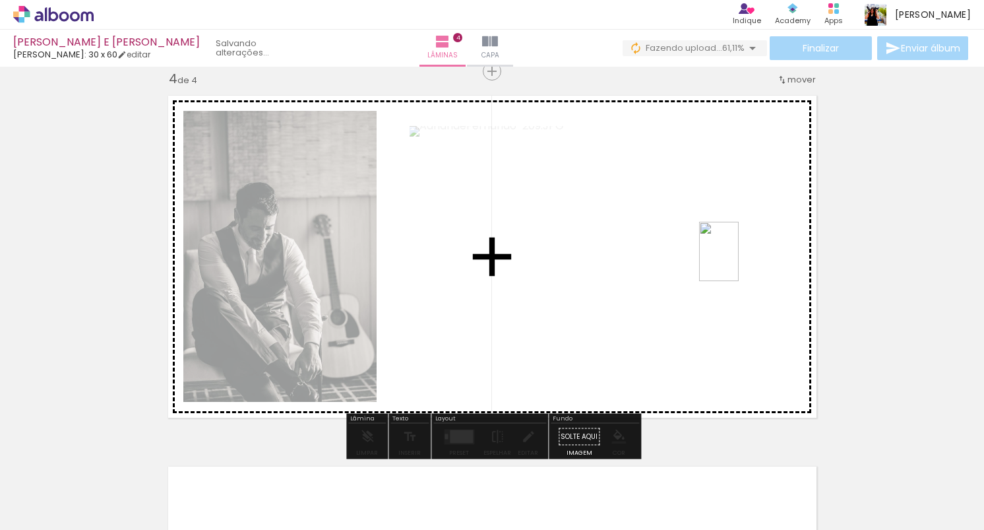
drag, startPoint x: 638, startPoint y: 492, endPoint x: 739, endPoint y: 261, distance: 251.9
click at [739, 261] on quentale-workspace at bounding box center [492, 265] width 984 height 530
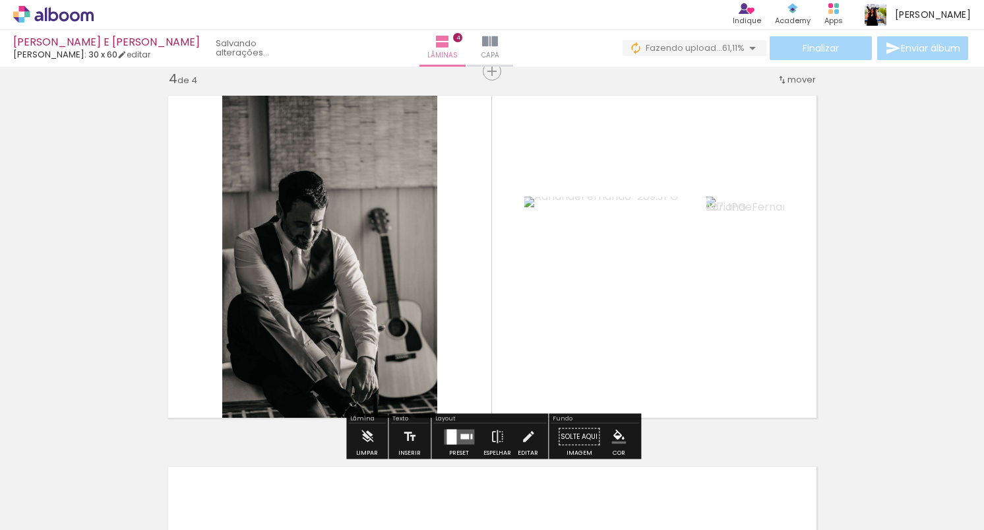
click at [460, 438] on div at bounding box center [464, 435] width 9 height 5
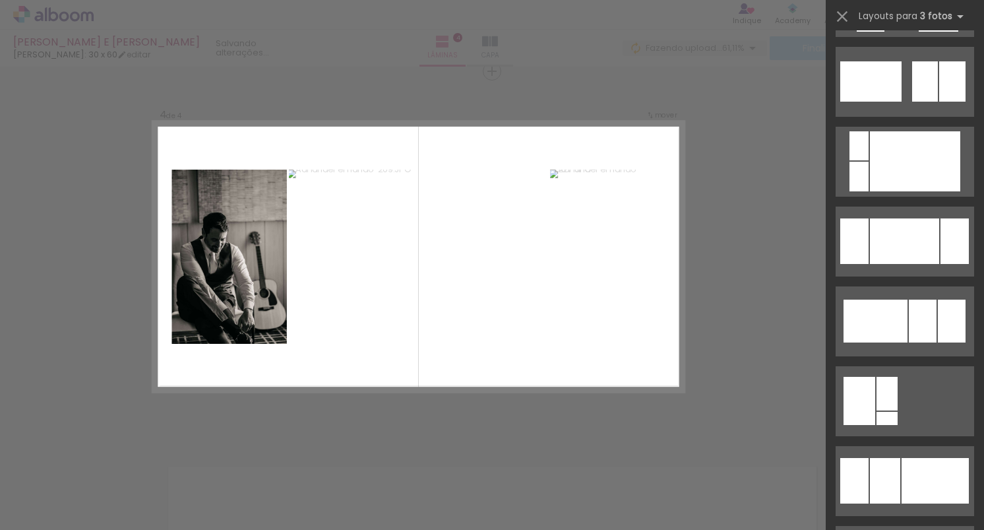
scroll to position [634, 0]
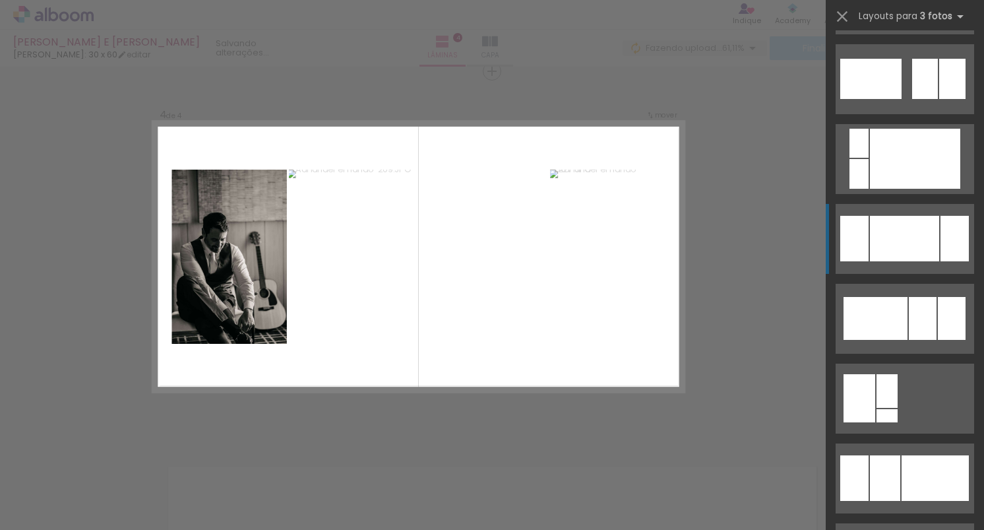
click at [892, 251] on div at bounding box center [904, 238] width 69 height 45
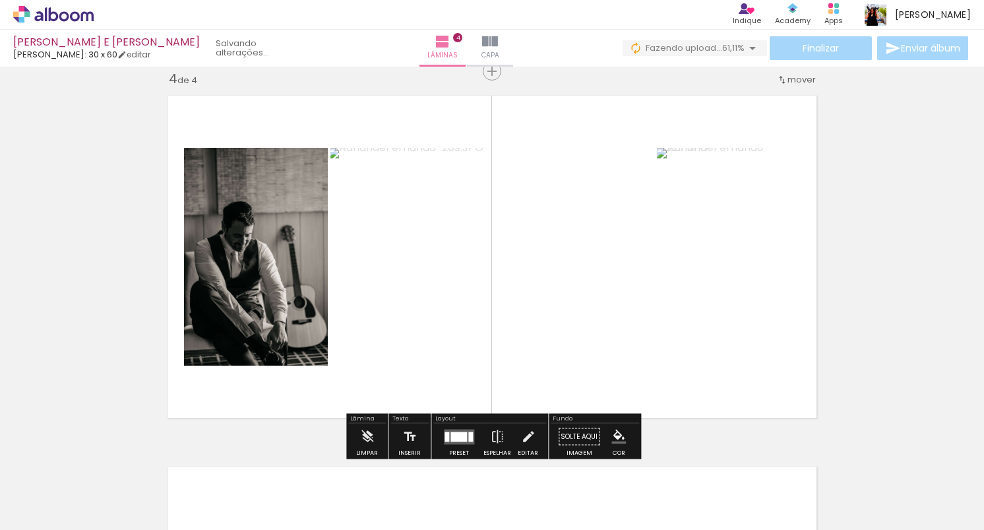
click at [803, 81] on span "mover" at bounding box center [801, 79] width 28 height 13
click at [785, 115] on paper-item "antes da 3" at bounding box center [767, 121] width 100 height 22
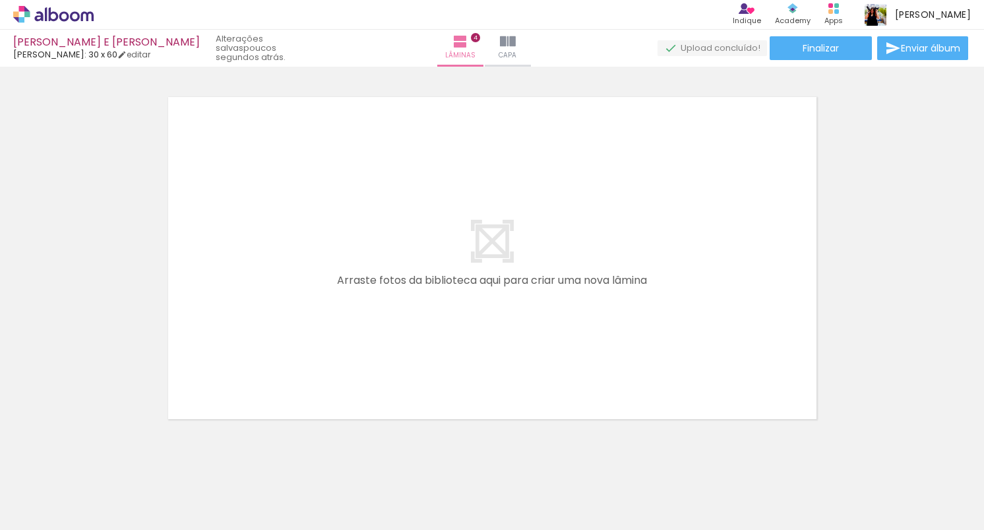
scroll to position [1500, 0]
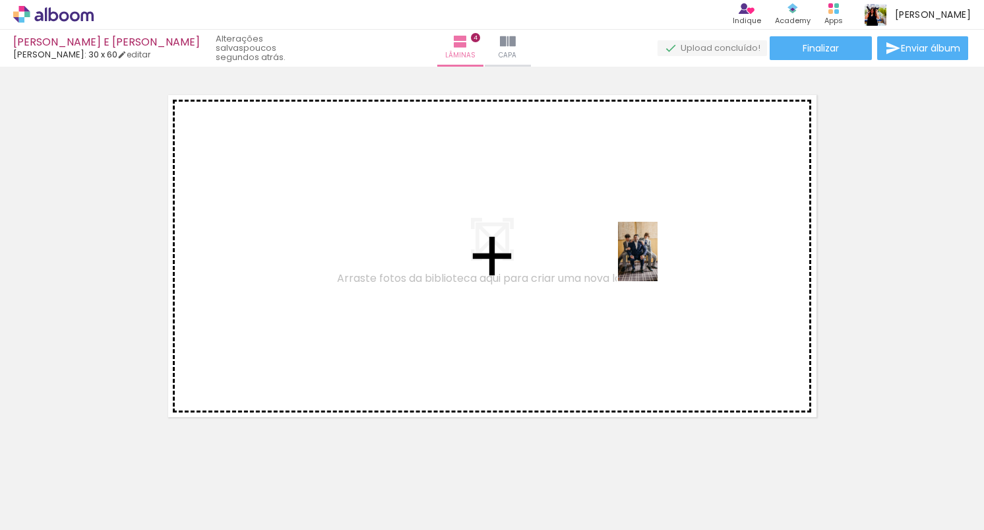
drag, startPoint x: 871, startPoint y: 493, endPoint x: 651, endPoint y: 257, distance: 322.4
click at [651, 257] on quentale-workspace at bounding box center [492, 265] width 984 height 530
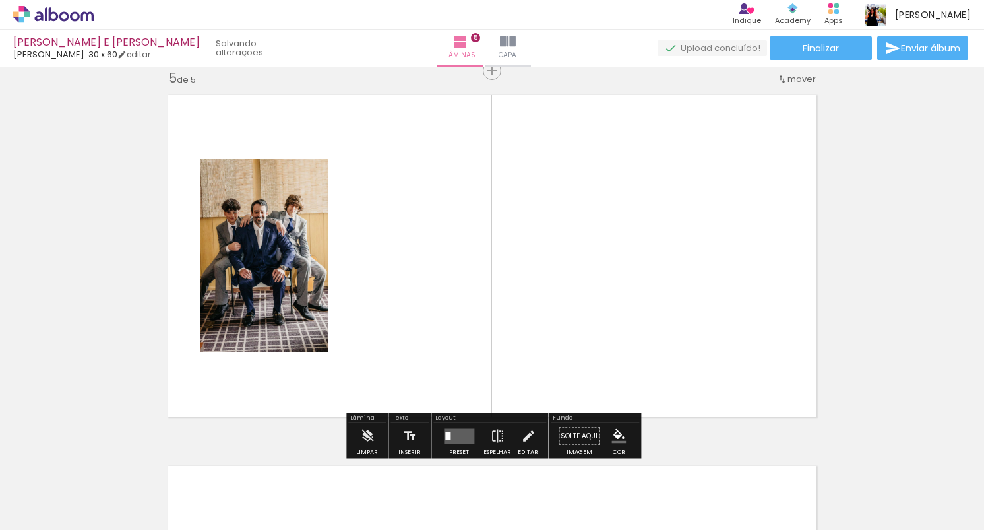
scroll to position [1499, 0]
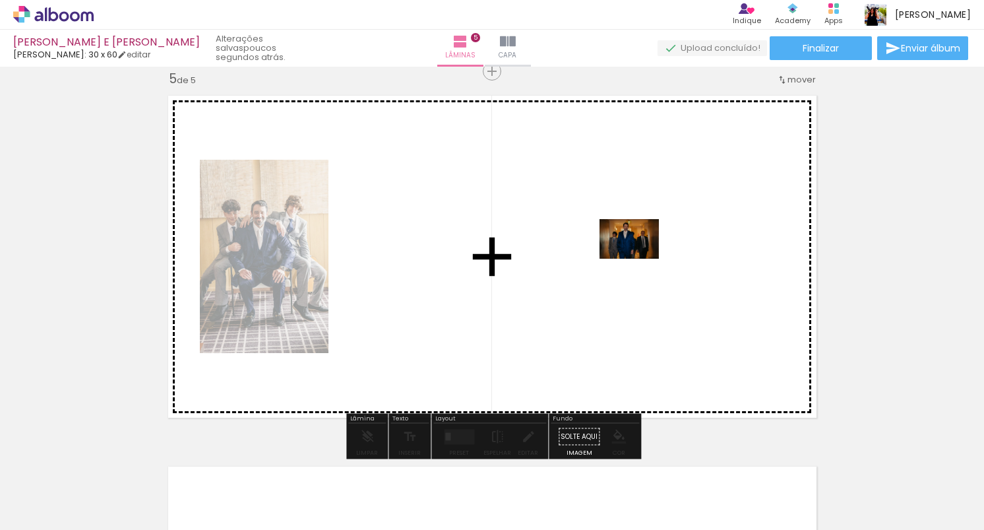
drag, startPoint x: 725, startPoint y: 477, endPoint x: 631, endPoint y: 260, distance: 236.9
click at [631, 260] on quentale-workspace at bounding box center [492, 265] width 984 height 530
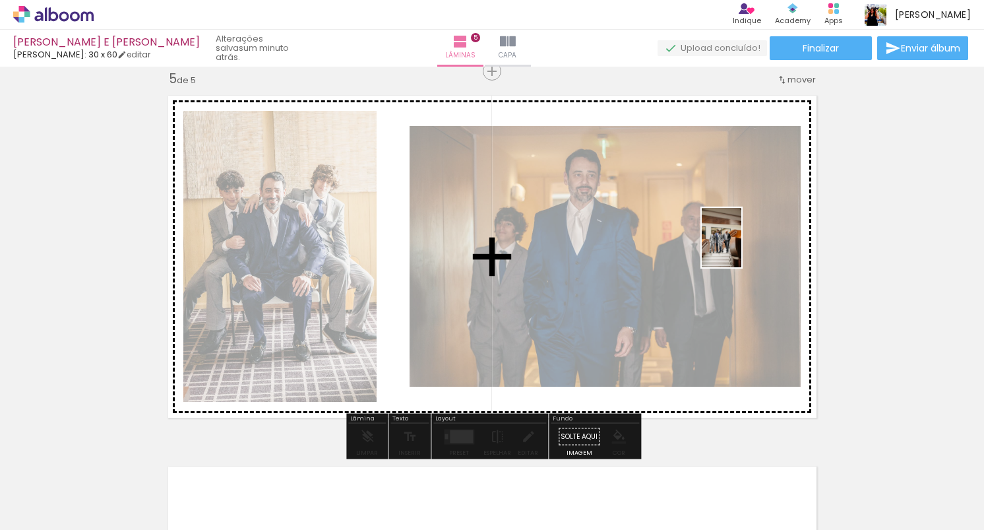
drag, startPoint x: 932, startPoint y: 485, endPoint x: 740, endPoint y: 247, distance: 305.8
click at [740, 247] on quentale-workspace at bounding box center [492, 265] width 984 height 530
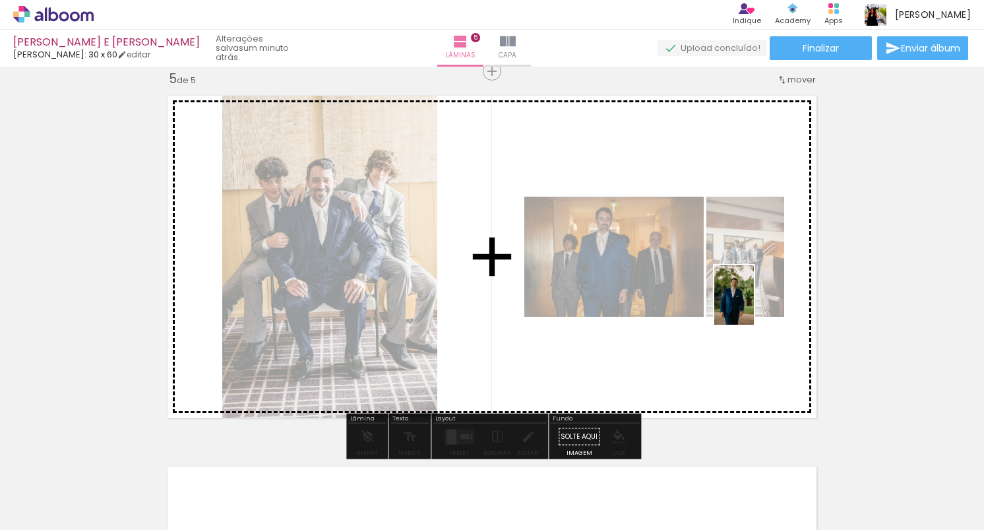
drag, startPoint x: 787, startPoint y: 489, endPoint x: 754, endPoint y: 305, distance: 187.0
click at [754, 305] on quentale-workspace at bounding box center [492, 265] width 984 height 530
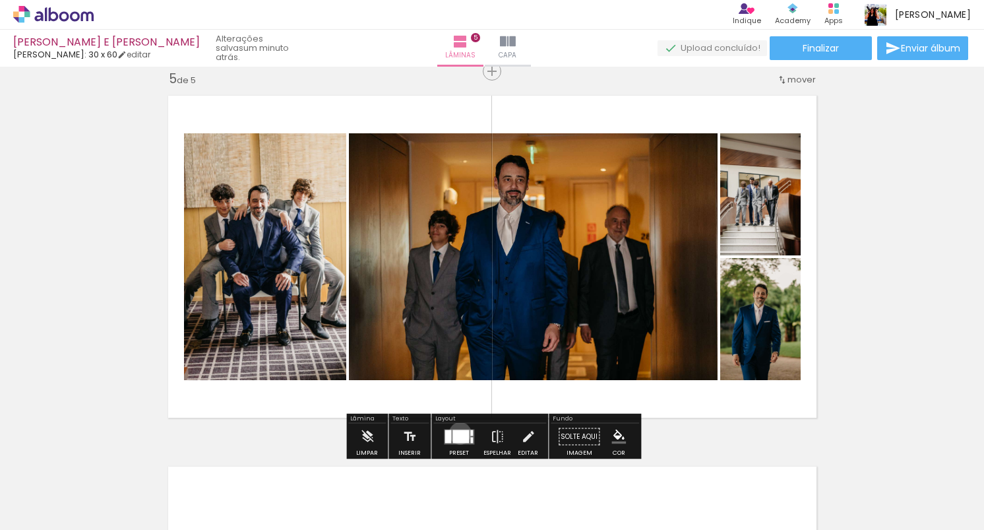
click at [457, 433] on div at bounding box center [460, 435] width 16 height 13
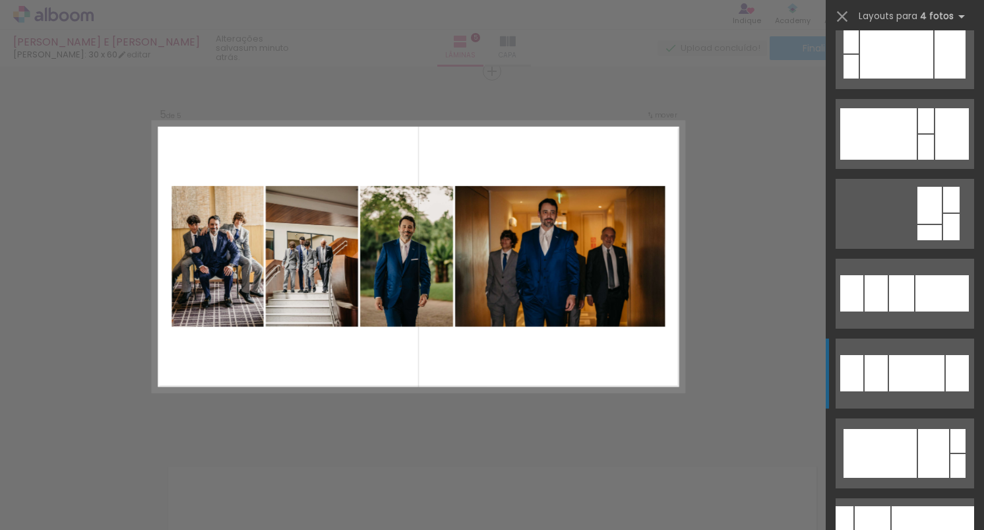
scroll to position [663, 0]
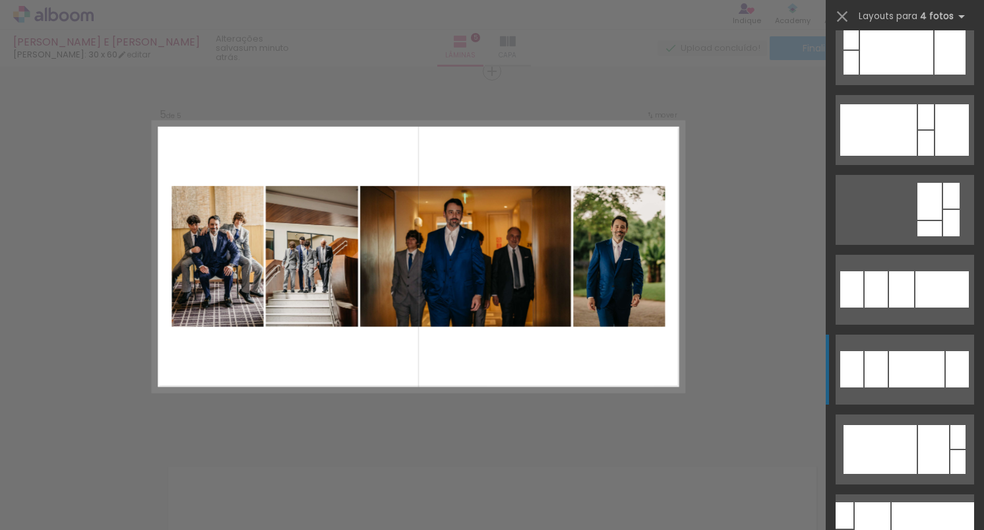
click at [886, 348] on quentale-layouter at bounding box center [904, 369] width 138 height 70
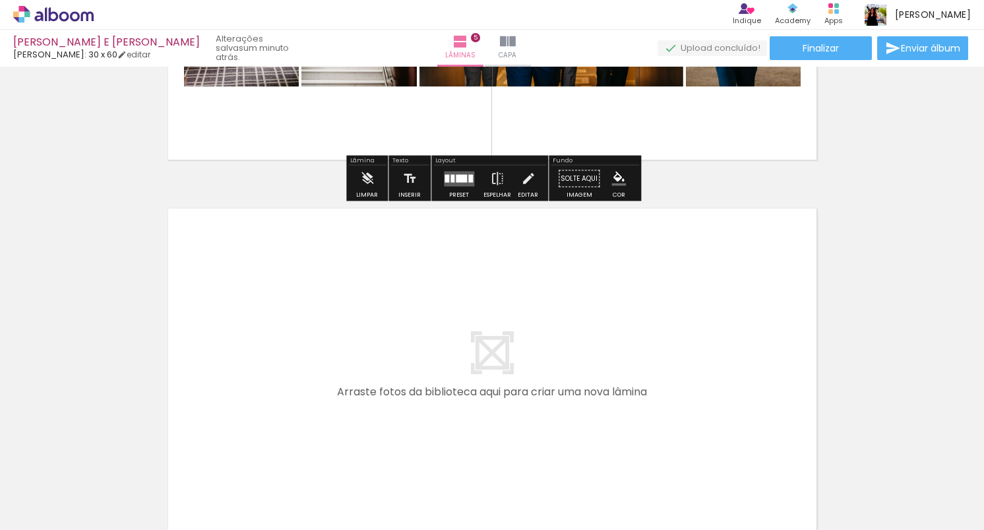
scroll to position [1770, 0]
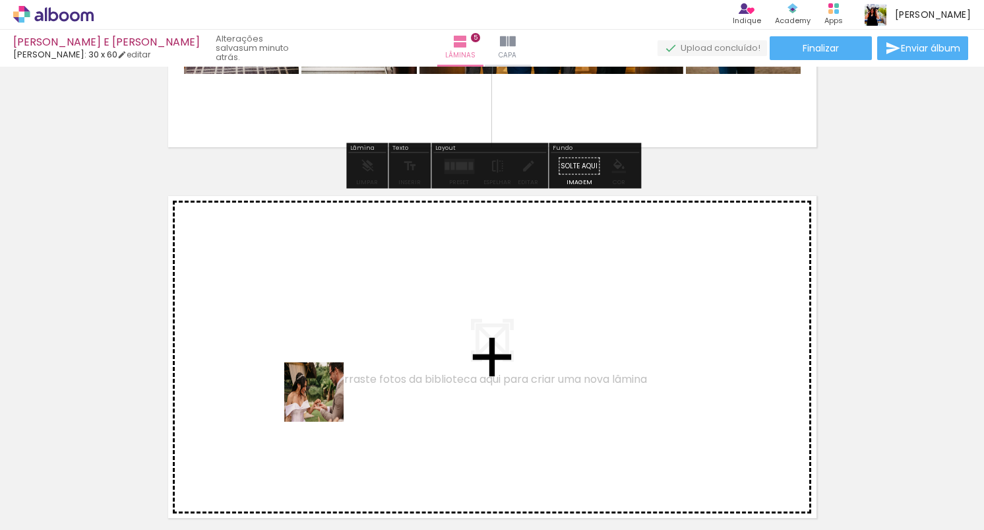
drag, startPoint x: 198, startPoint y: 494, endPoint x: 378, endPoint y: 347, distance: 232.4
click at [378, 347] on quentale-workspace at bounding box center [492, 265] width 984 height 530
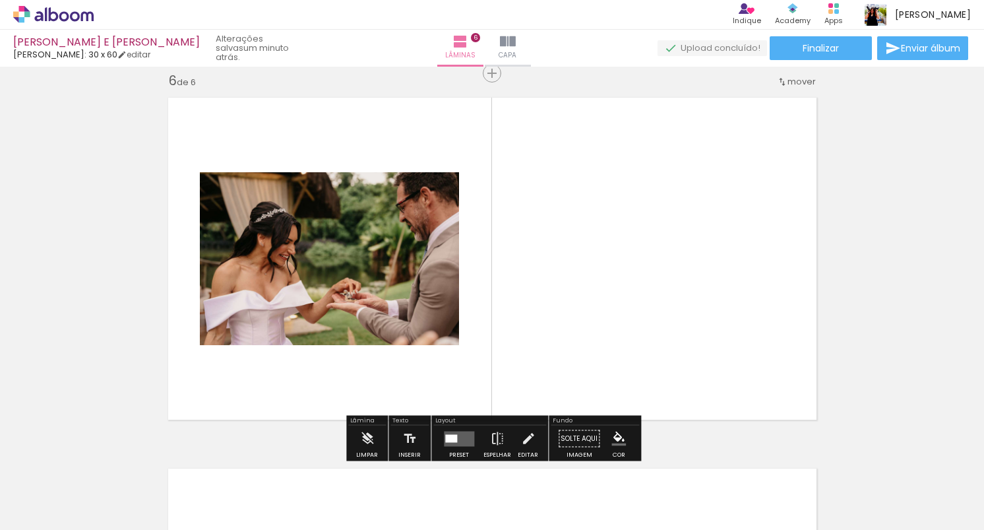
scroll to position [1870, 0]
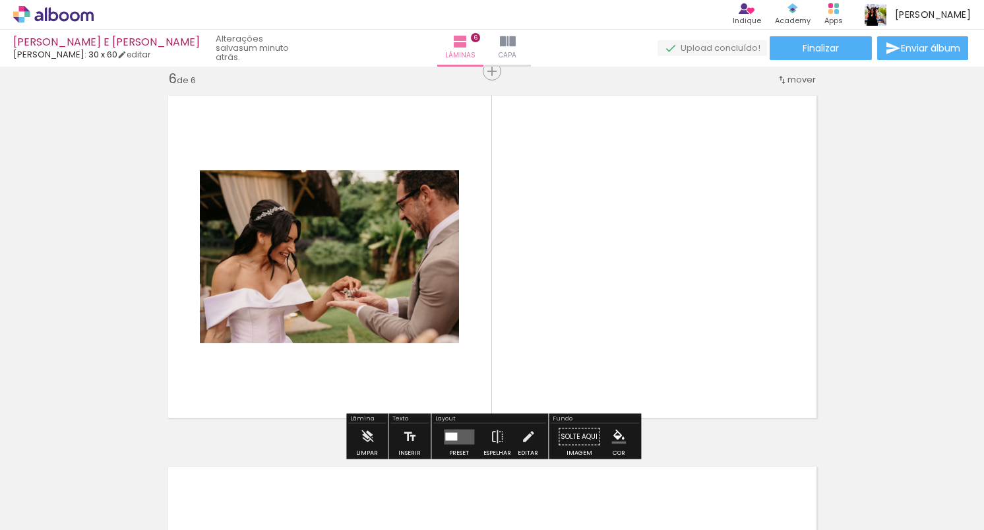
click at [60, 520] on paper-button "Adicionar Fotos" at bounding box center [41, 511] width 64 height 21
click at [0, 0] on input "file" at bounding box center [0, 0] width 0 height 0
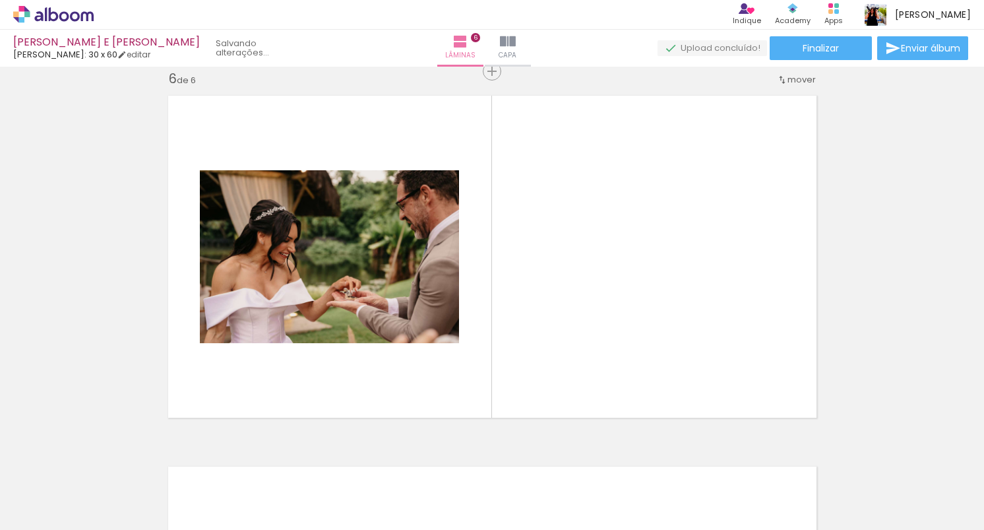
scroll to position [0, 0]
click at [44, 504] on span "Adicionar Fotos" at bounding box center [47, 511] width 40 height 15
click at [0, 0] on input "file" at bounding box center [0, 0] width 0 height 0
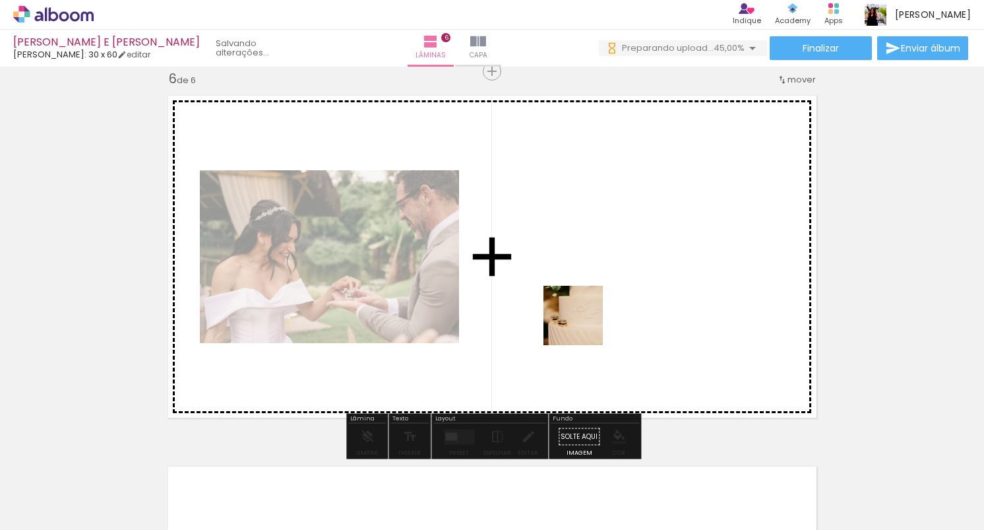
drag, startPoint x: 603, startPoint y: 499, endPoint x: 606, endPoint y: 357, distance: 141.1
click at [583, 325] on quentale-workspace at bounding box center [492, 265] width 984 height 530
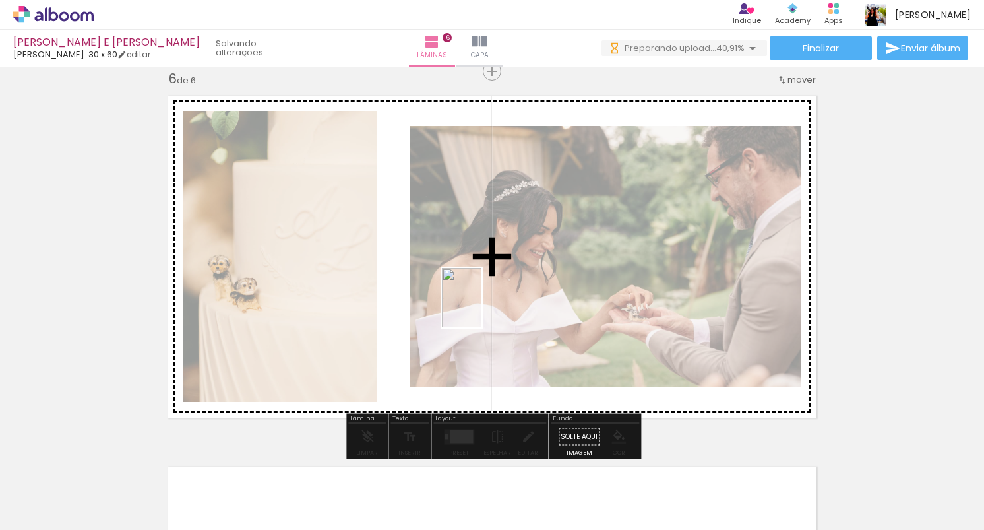
drag, startPoint x: 671, startPoint y: 487, endPoint x: 431, endPoint y: 284, distance: 315.4
click at [431, 284] on quentale-workspace at bounding box center [492, 265] width 984 height 530
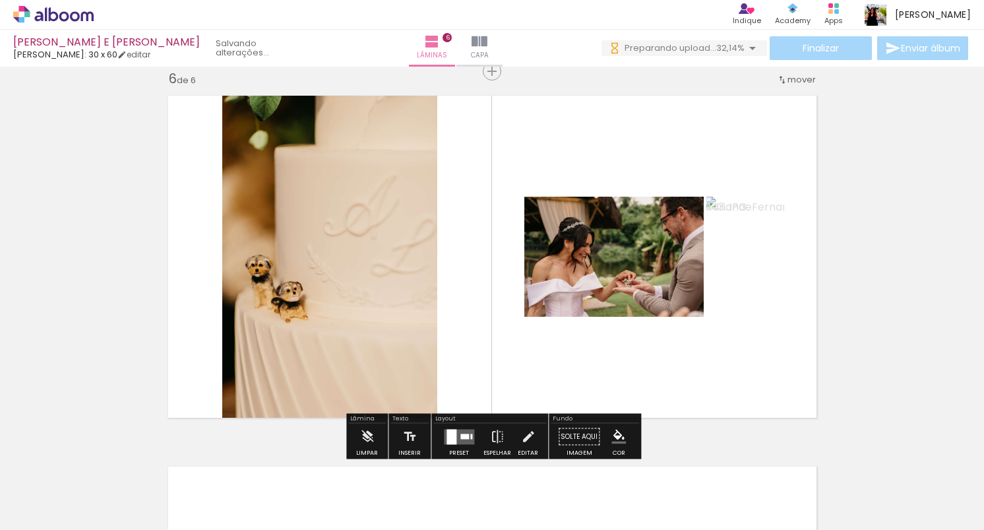
scroll to position [0, 0]
click at [454, 439] on quentale-layouter at bounding box center [459, 436] width 30 height 15
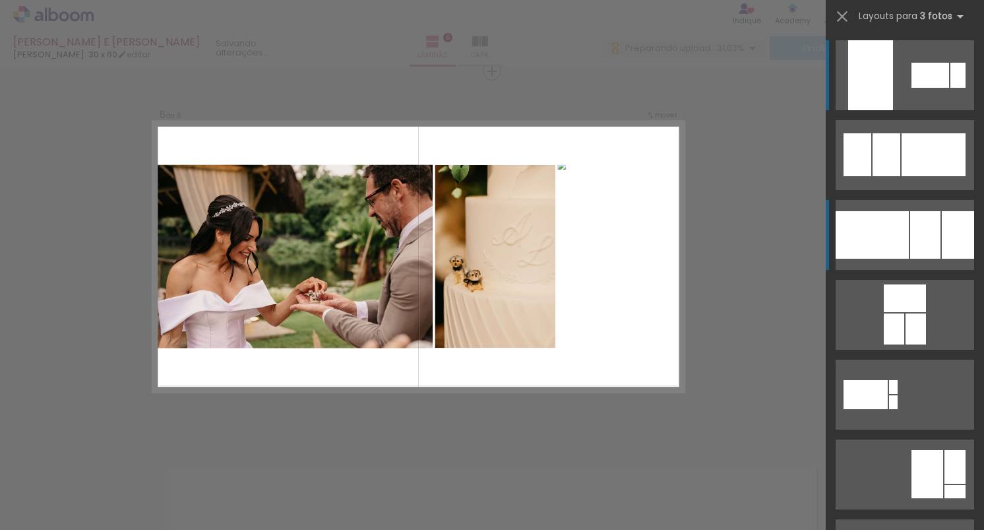
click at [919, 249] on div at bounding box center [925, 234] width 30 height 47
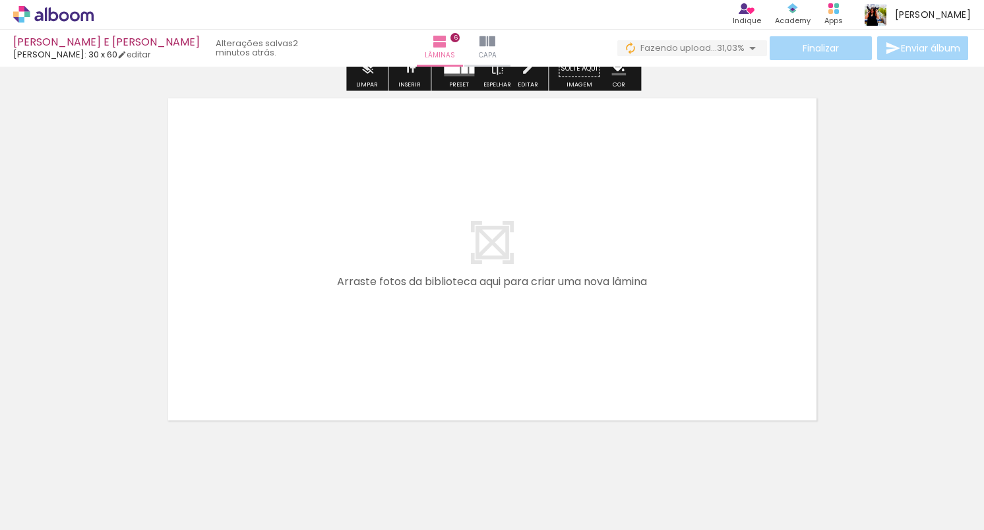
scroll to position [2243, 0]
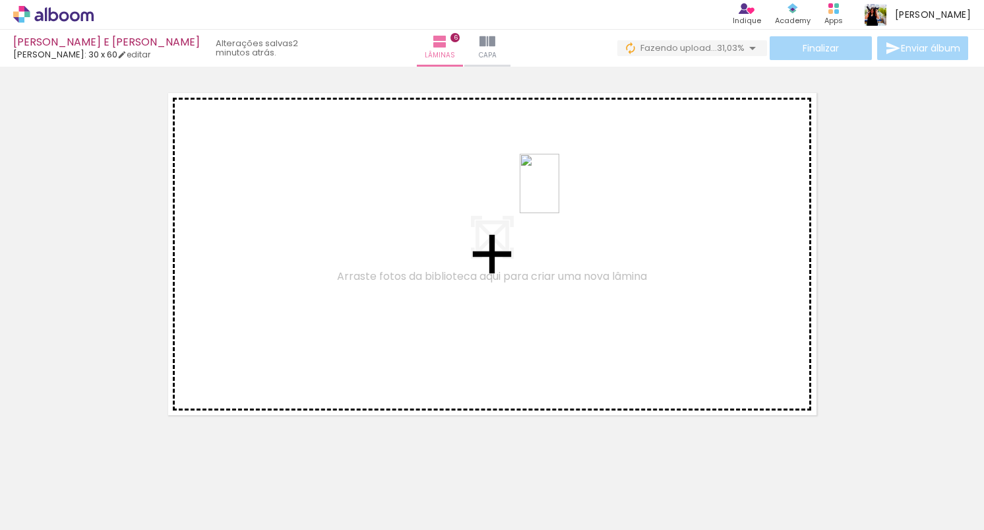
drag, startPoint x: 758, startPoint y: 480, endPoint x: 559, endPoint y: 193, distance: 348.8
click at [559, 193] on quentale-workspace at bounding box center [492, 265] width 984 height 530
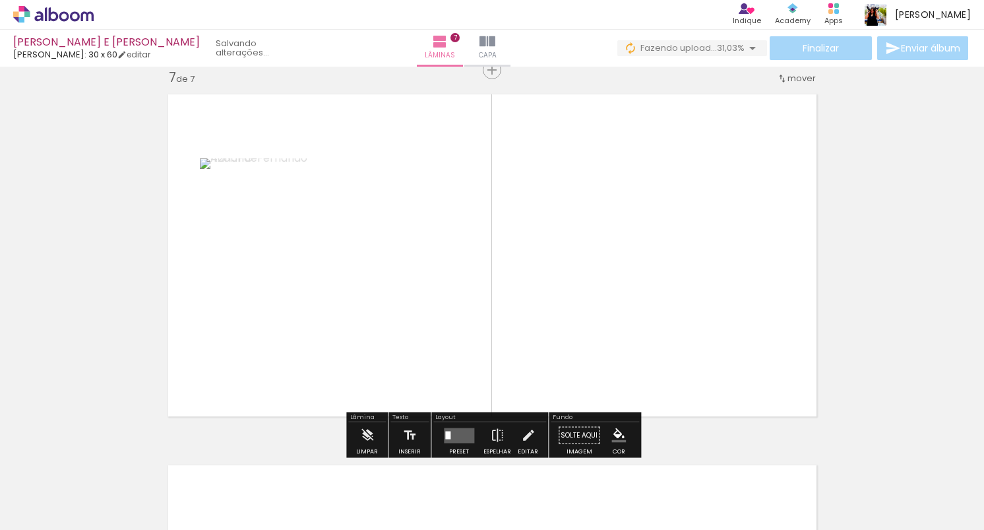
scroll to position [2241, 0]
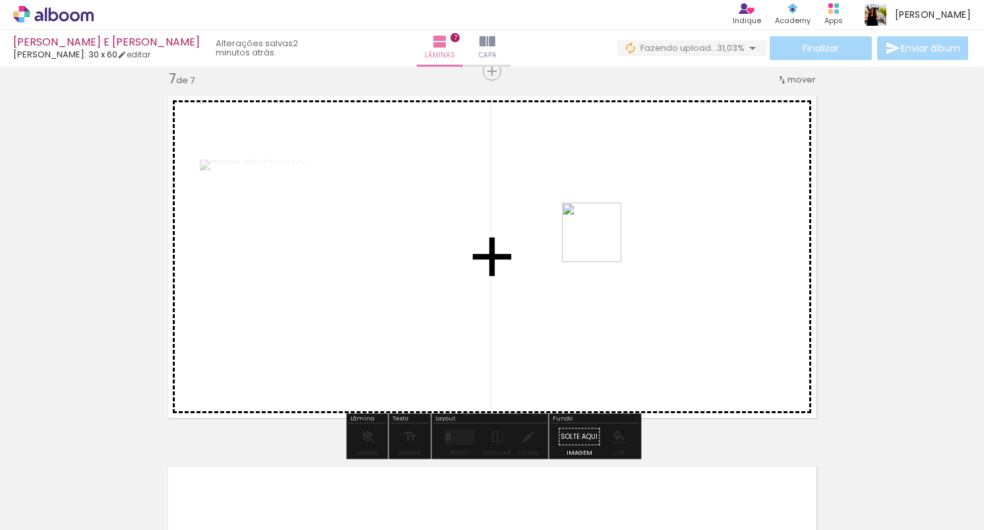
drag, startPoint x: 824, startPoint y: 483, endPoint x: 571, endPoint y: 214, distance: 369.5
click at [571, 214] on quentale-workspace at bounding box center [492, 265] width 984 height 530
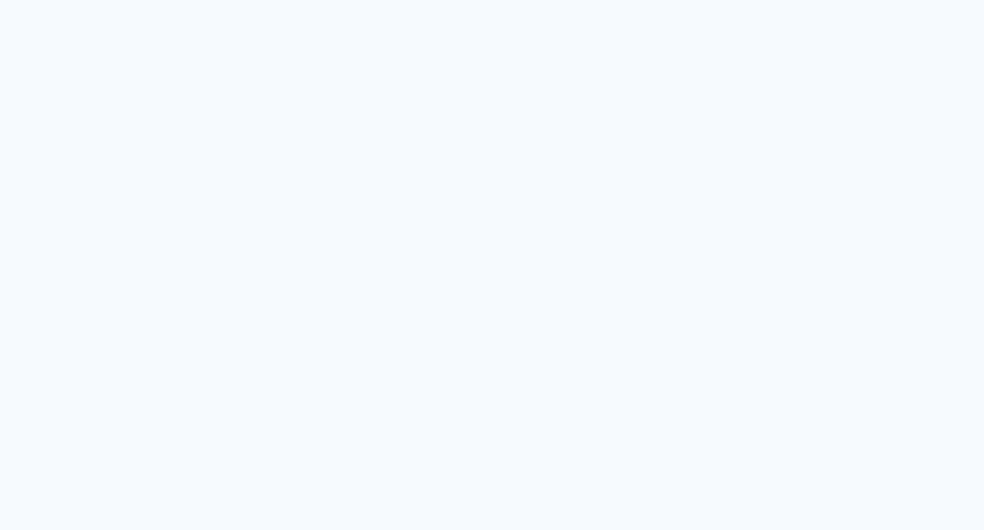
type input "Todas as fotos"
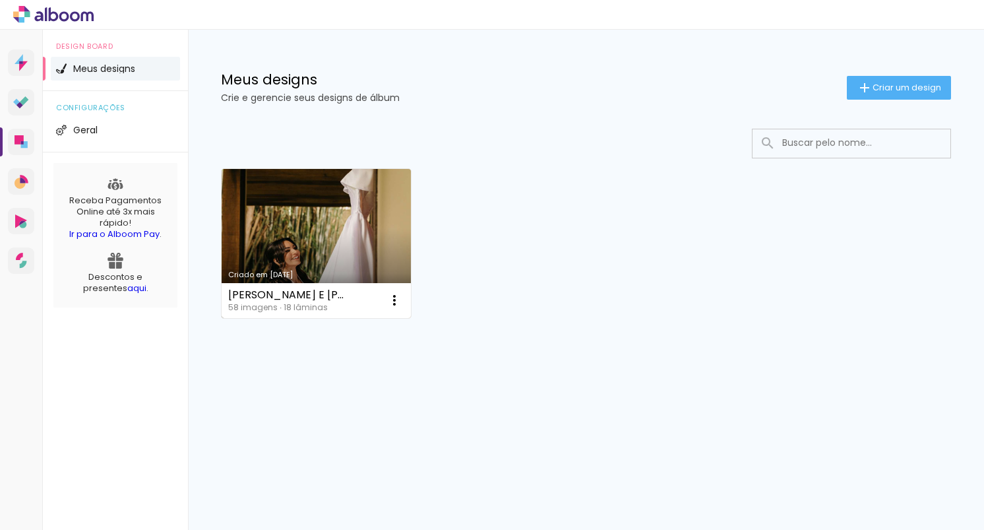
click at [346, 249] on link "Criado em [DATE]" at bounding box center [316, 243] width 189 height 149
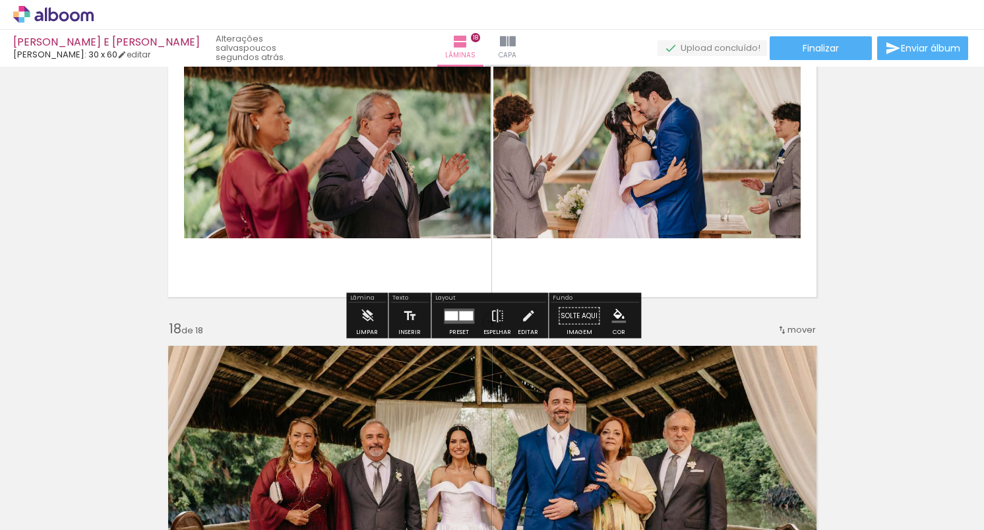
scroll to position [6073, 0]
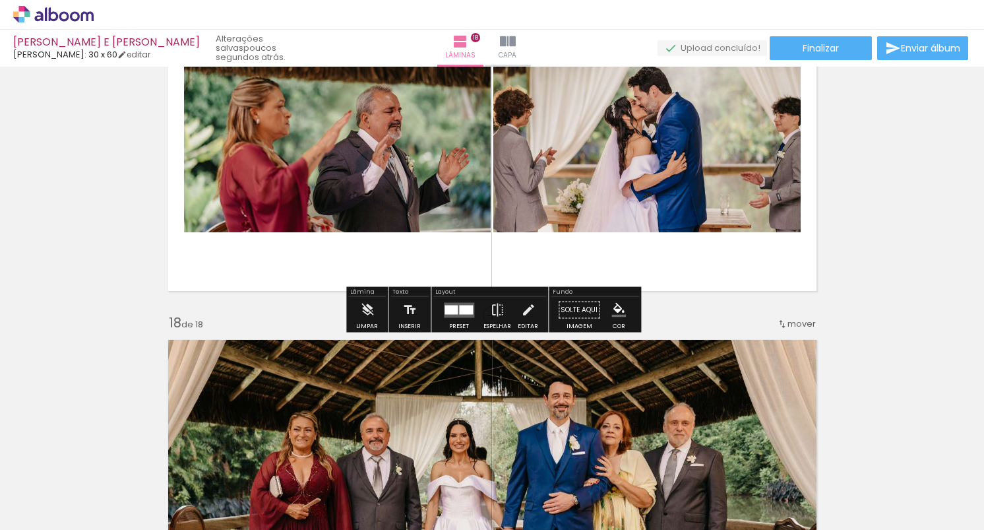
click at [630, 185] on quentale-photo at bounding box center [646, 129] width 307 height 205
click at [609, 144] on quentale-photo at bounding box center [646, 129] width 307 height 205
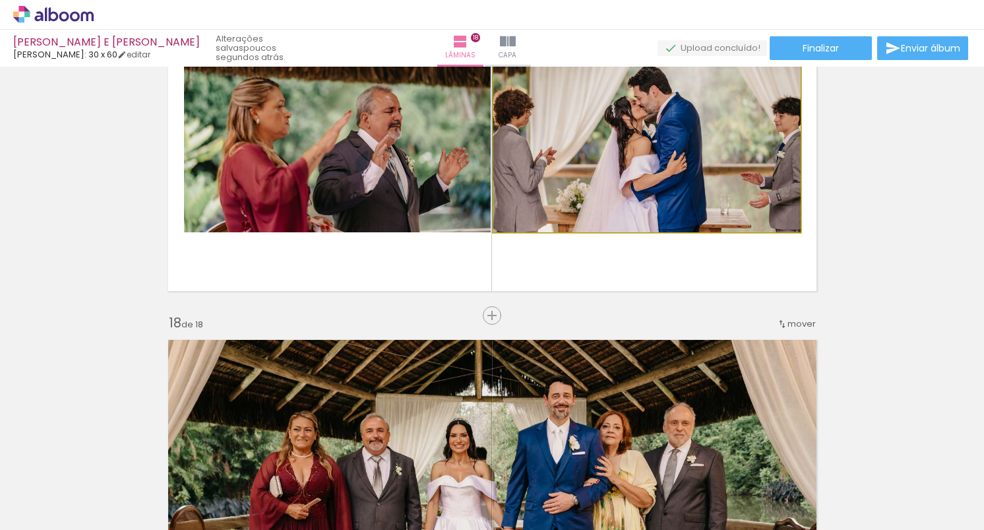
click at [609, 144] on quentale-photo at bounding box center [646, 129] width 307 height 205
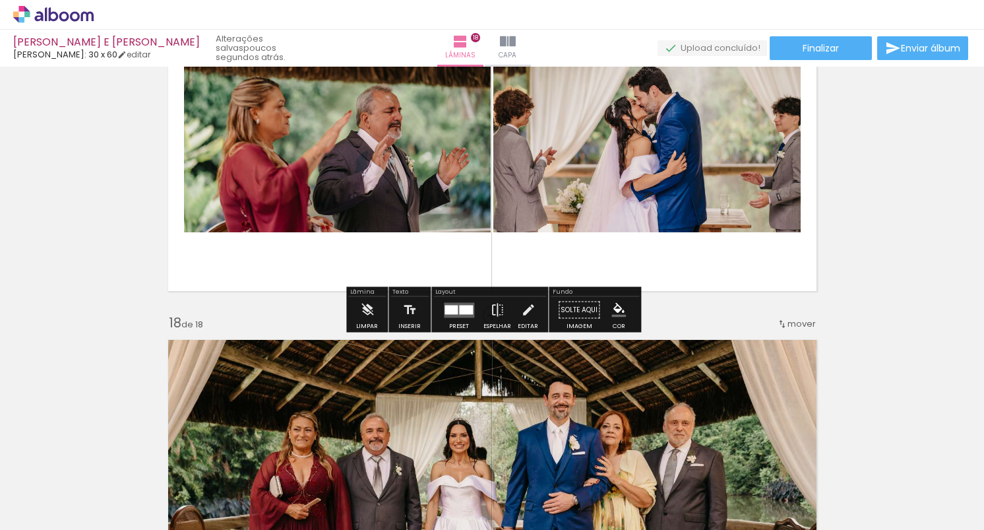
click at [644, 164] on quentale-photo at bounding box center [646, 129] width 307 height 205
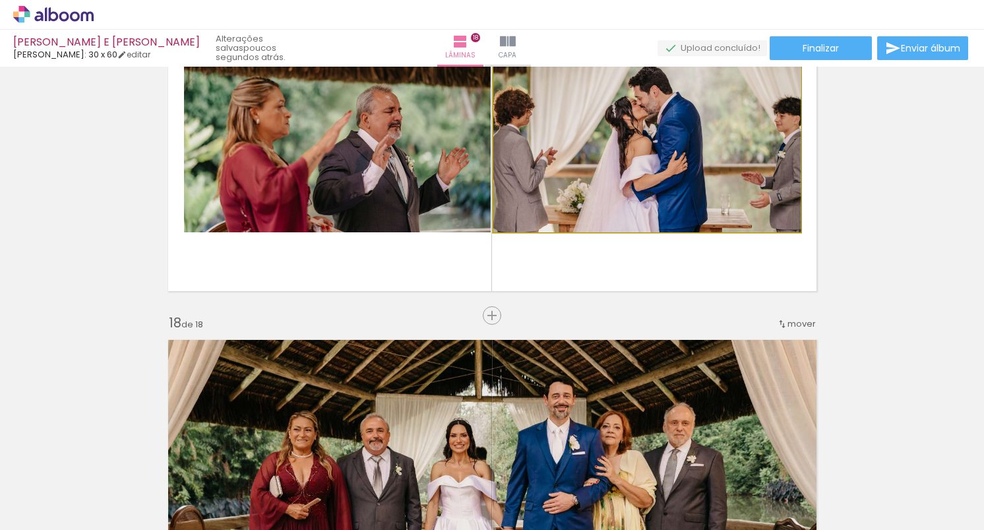
drag, startPoint x: 644, startPoint y: 164, endPoint x: 723, endPoint y: 206, distance: 90.3
click at [700, 184] on quentale-photo at bounding box center [646, 129] width 307 height 205
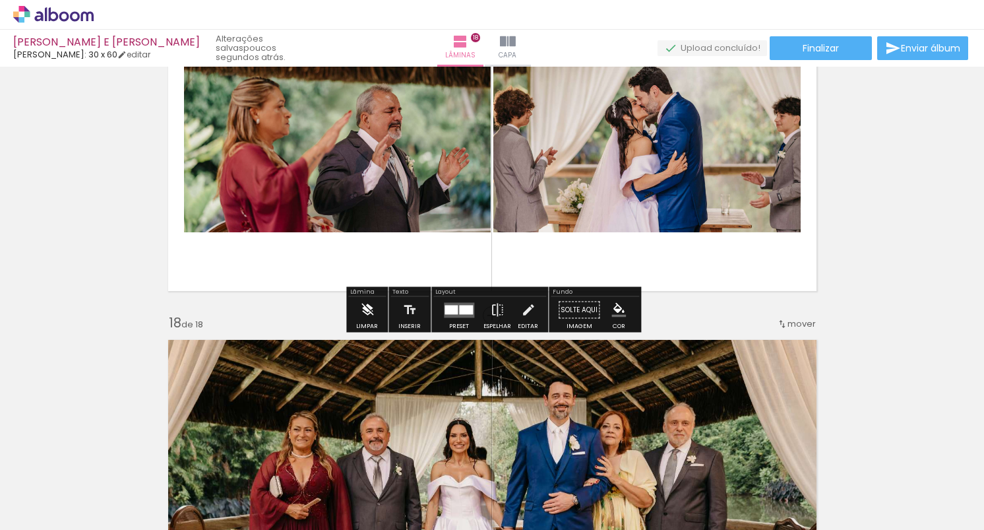
click at [373, 306] on paper-button "Limpar" at bounding box center [367, 314] width 28 height 34
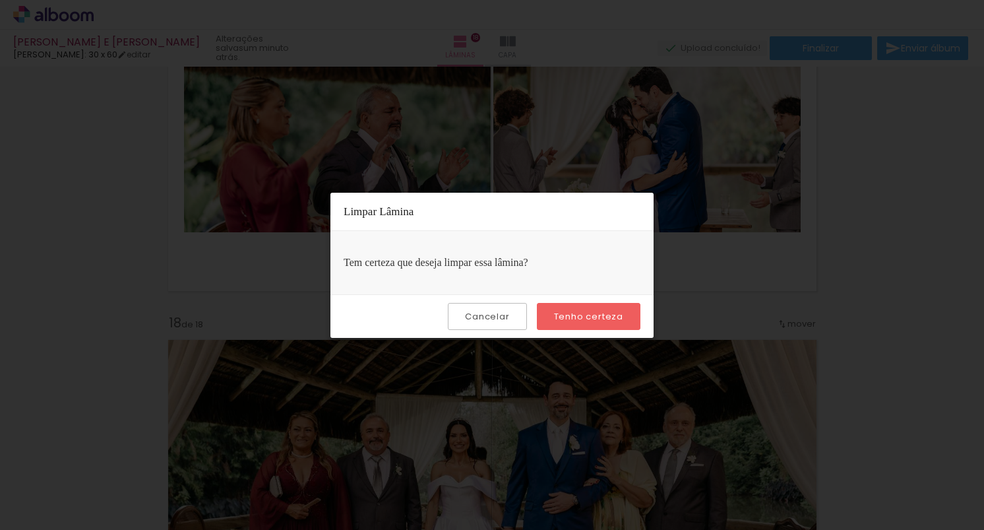
click at [0, 0] on slot "Cancelar" at bounding box center [0, 0] width 0 height 0
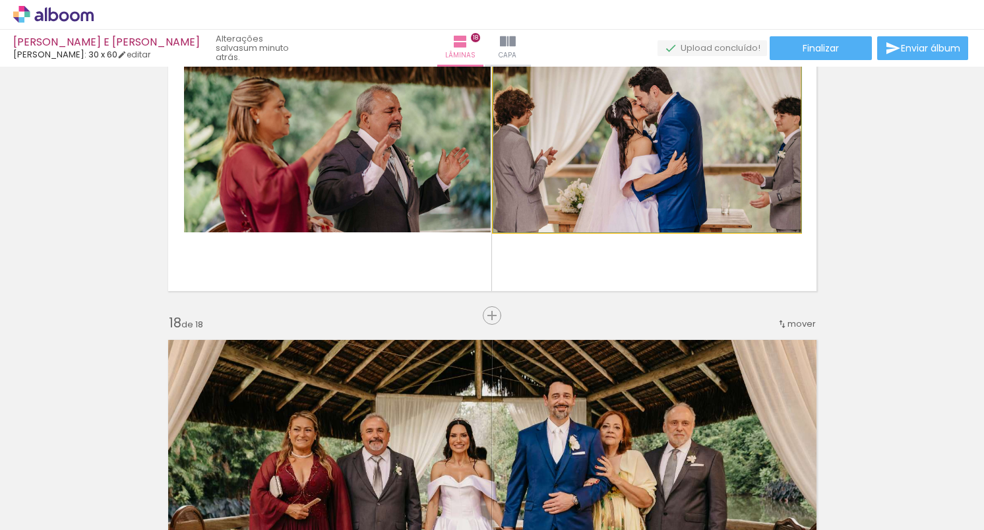
click at [648, 147] on quentale-photo at bounding box center [646, 129] width 307 height 205
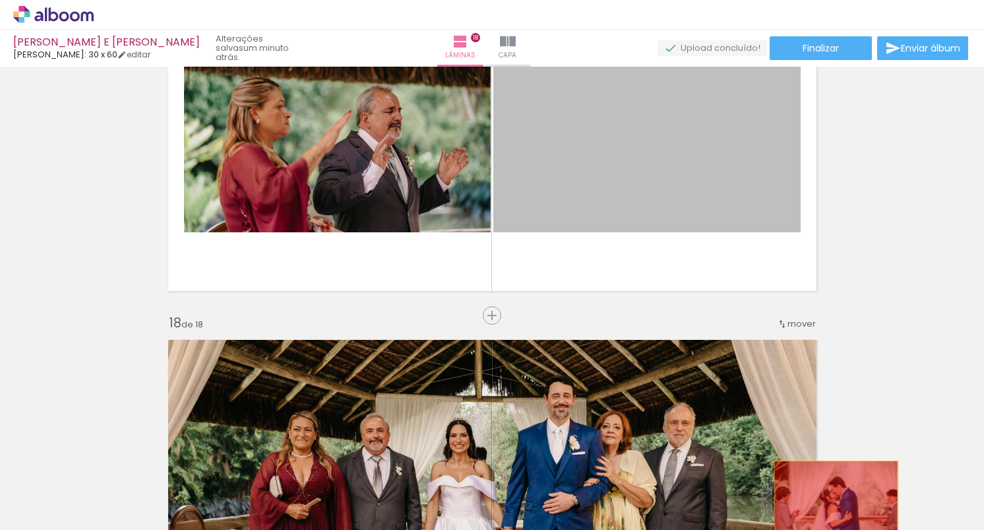
drag, startPoint x: 648, startPoint y: 147, endPoint x: 835, endPoint y: 502, distance: 401.2
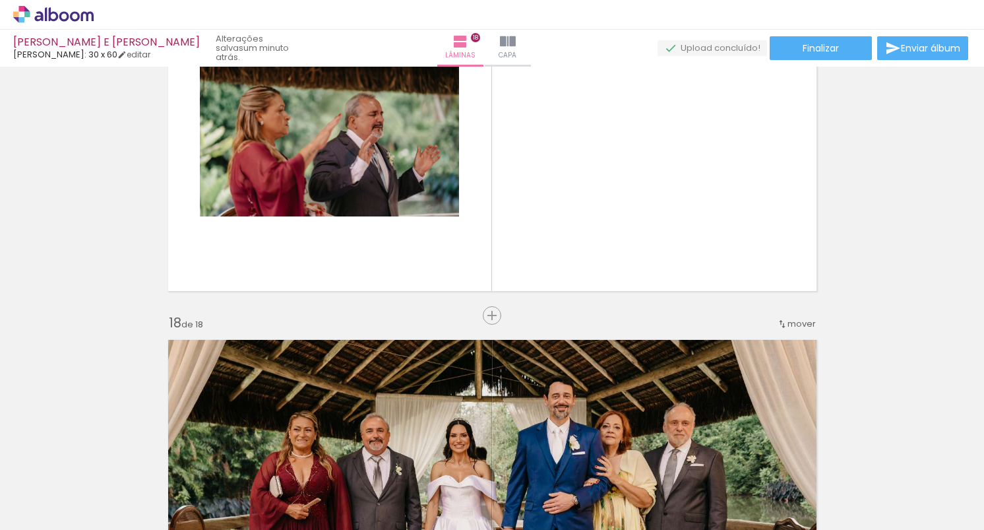
scroll to position [0, 3377]
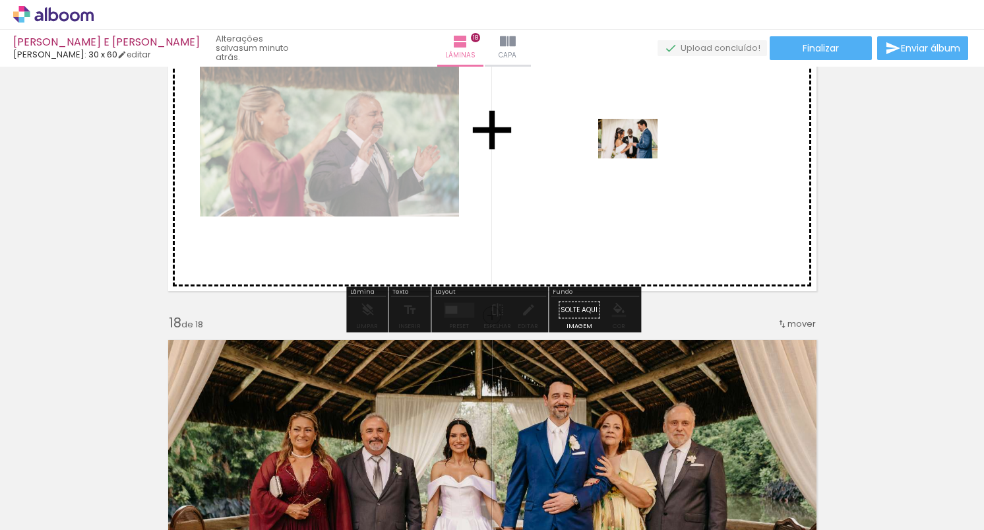
drag, startPoint x: 816, startPoint y: 495, endPoint x: 638, endPoint y: 158, distance: 380.8
click at [638, 158] on quentale-workspace at bounding box center [492, 265] width 984 height 530
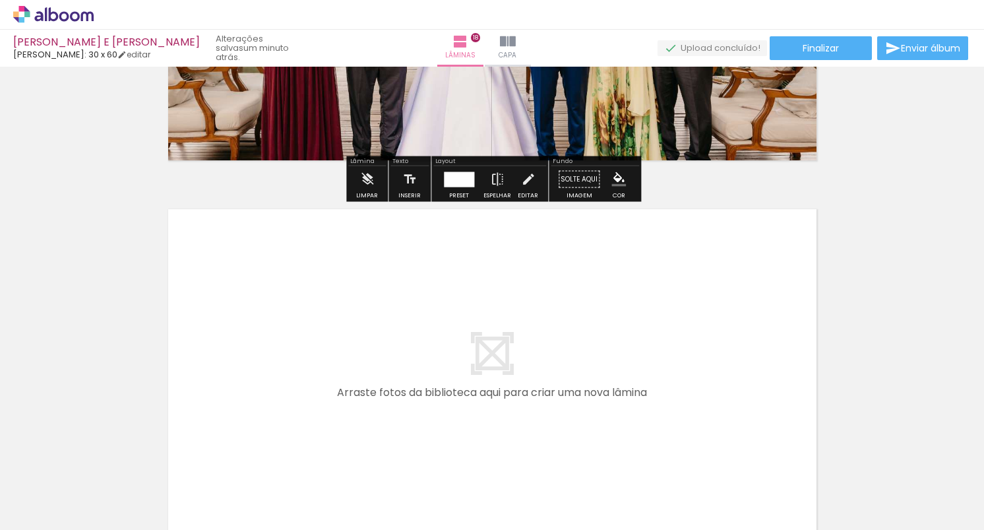
scroll to position [6600, 0]
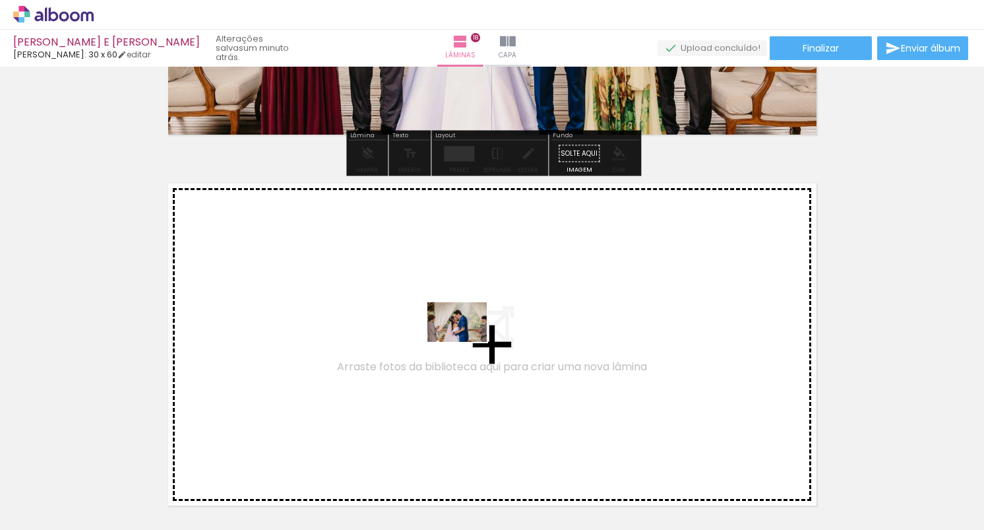
drag, startPoint x: 450, startPoint y: 498, endPoint x: 467, endPoint y: 342, distance: 157.1
click at [467, 342] on quentale-workspace at bounding box center [492, 265] width 984 height 530
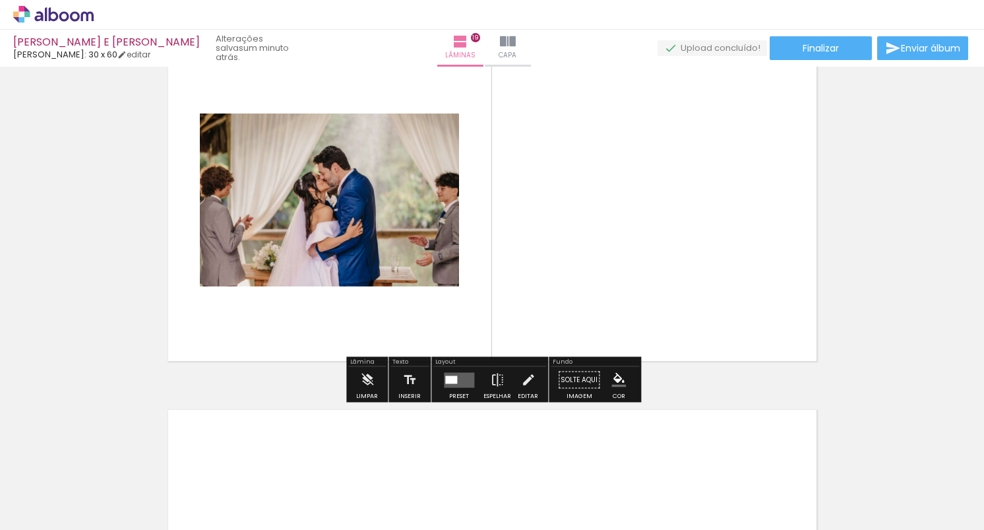
scroll to position [6748, 0]
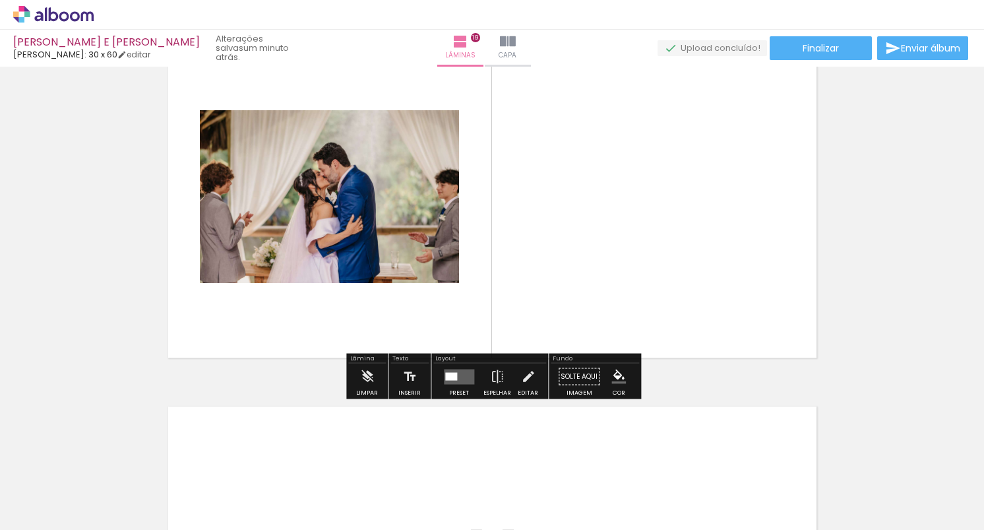
click at [454, 377] on quentale-layouter at bounding box center [459, 376] width 30 height 15
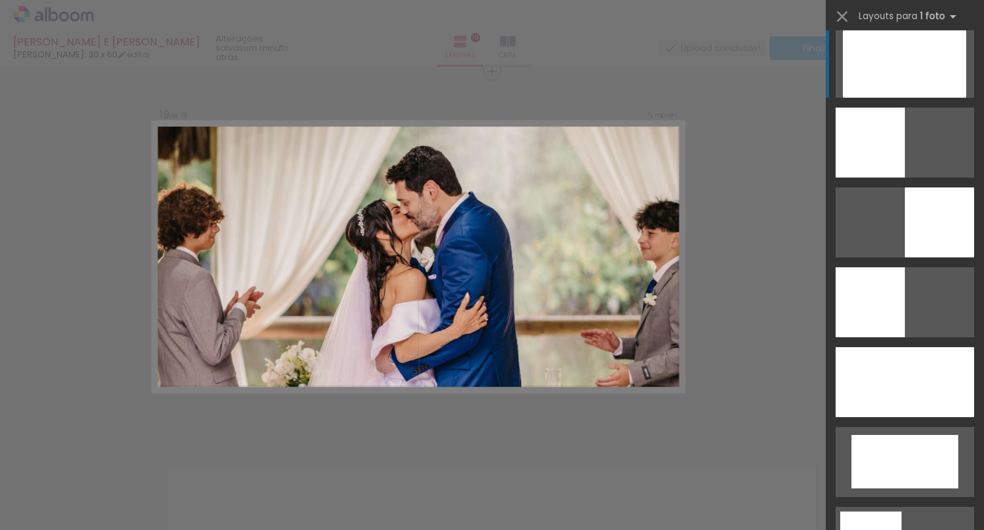
scroll to position [894, 0]
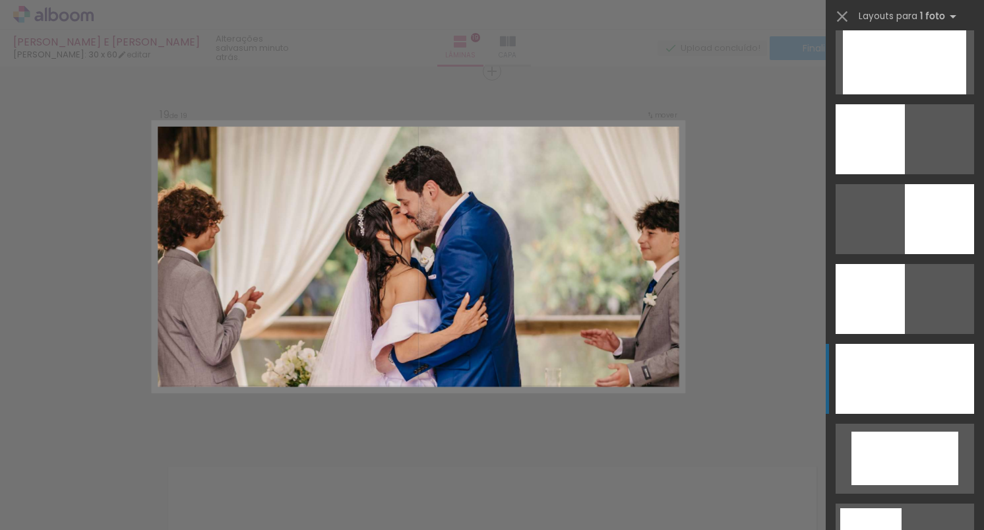
click at [918, 379] on div at bounding box center [904, 379] width 138 height 70
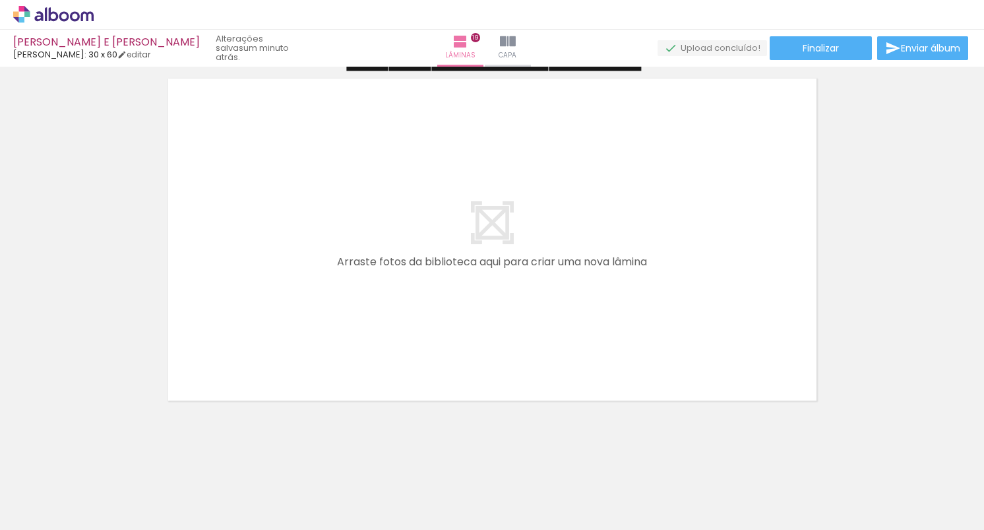
scroll to position [7083, 0]
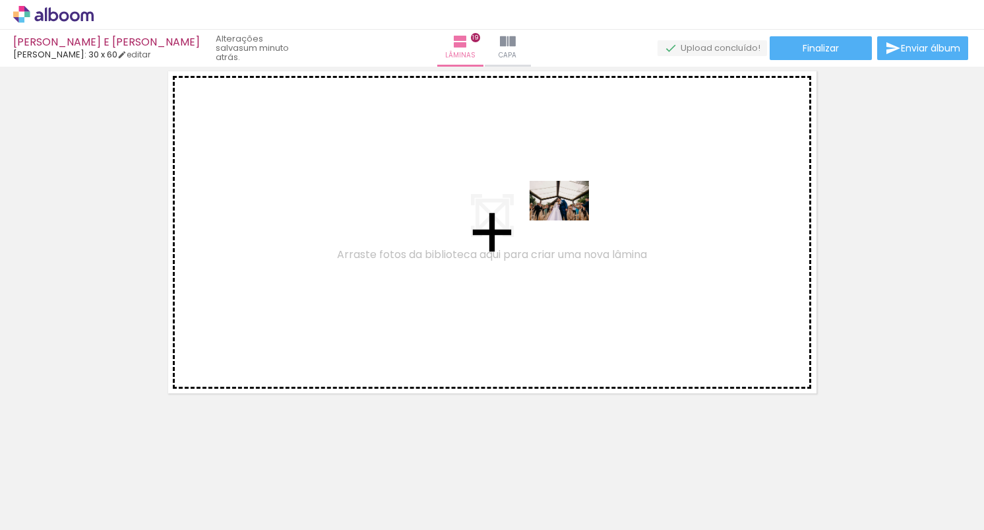
drag, startPoint x: 675, startPoint y: 491, endPoint x: 569, endPoint y: 222, distance: 289.6
click at [569, 220] on quentale-workspace at bounding box center [492, 265] width 984 height 530
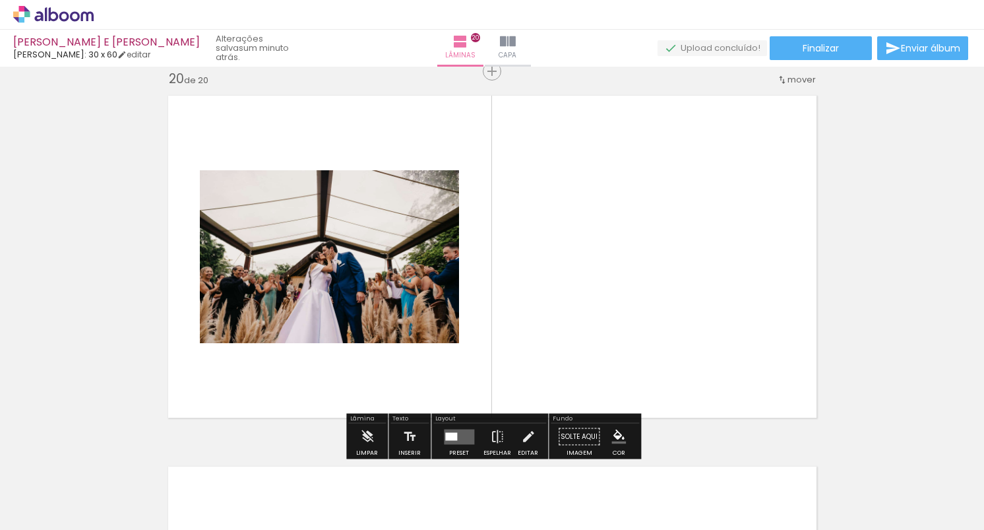
scroll to position [0, 3412]
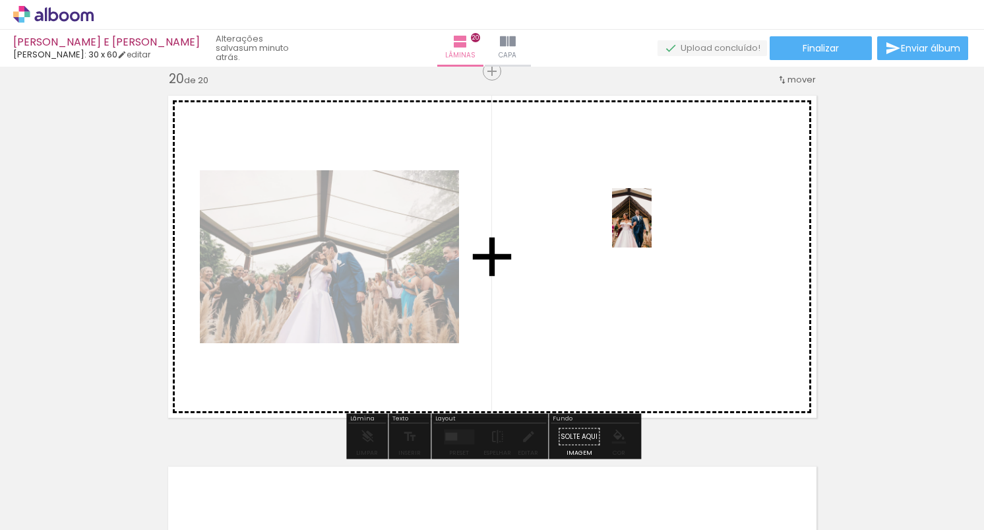
drag, startPoint x: 944, startPoint y: 489, endPoint x: 640, endPoint y: 217, distance: 407.2
click at [640, 217] on quentale-workspace at bounding box center [492, 265] width 984 height 530
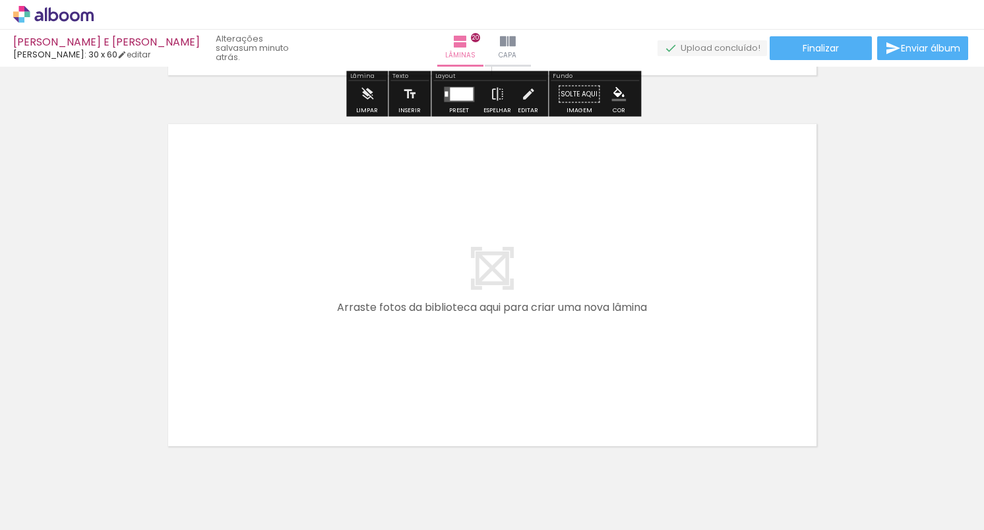
scroll to position [7403, 0]
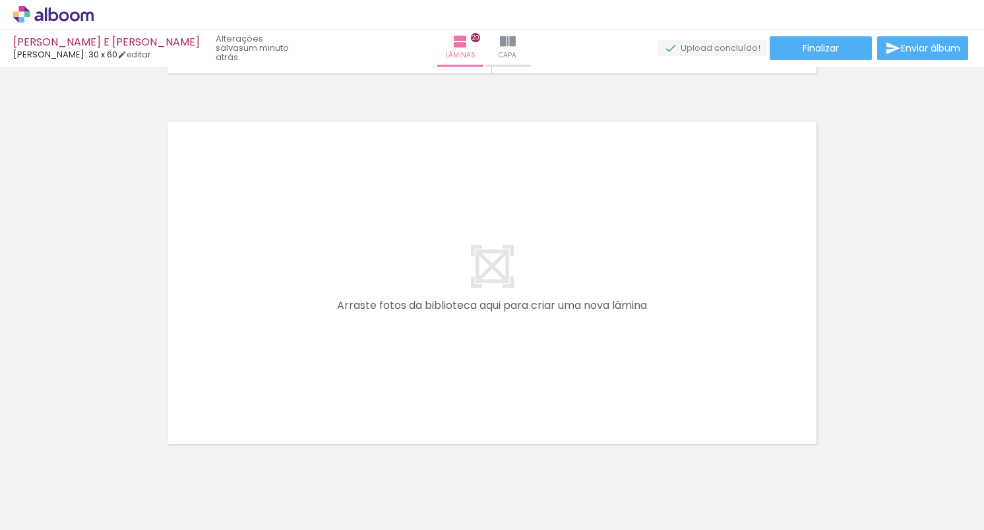
click at [833, 462] on iron-icon at bounding box center [827, 459] width 14 height 14
click at [0, 0] on span "Adicionar Fotos" at bounding box center [0, 0] width 0 height 0
click at [0, 0] on input "file" at bounding box center [0, 0] width 0 height 0
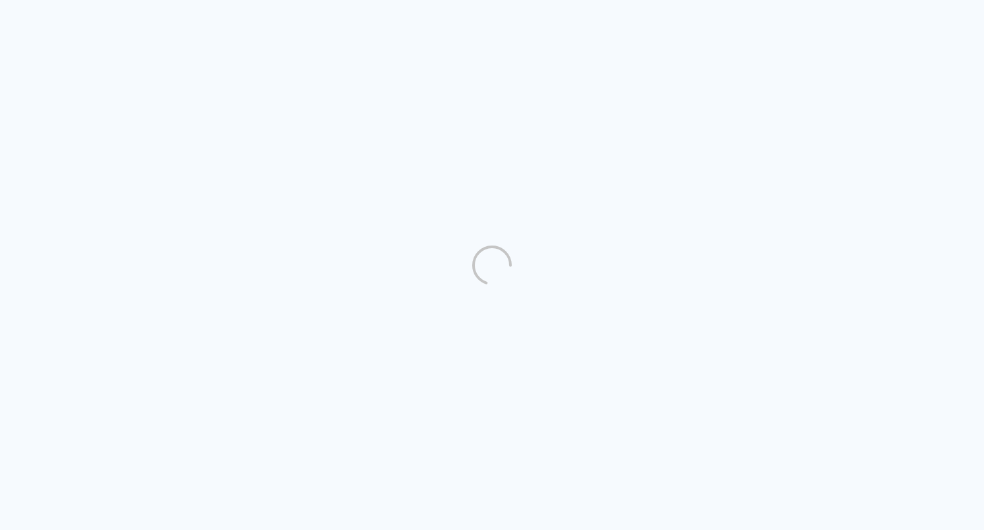
click at [380, 242] on quentale-directory at bounding box center [492, 265] width 984 height 530
type input "Todas as fotos"
